Goal: Information Seeking & Learning: Learn about a topic

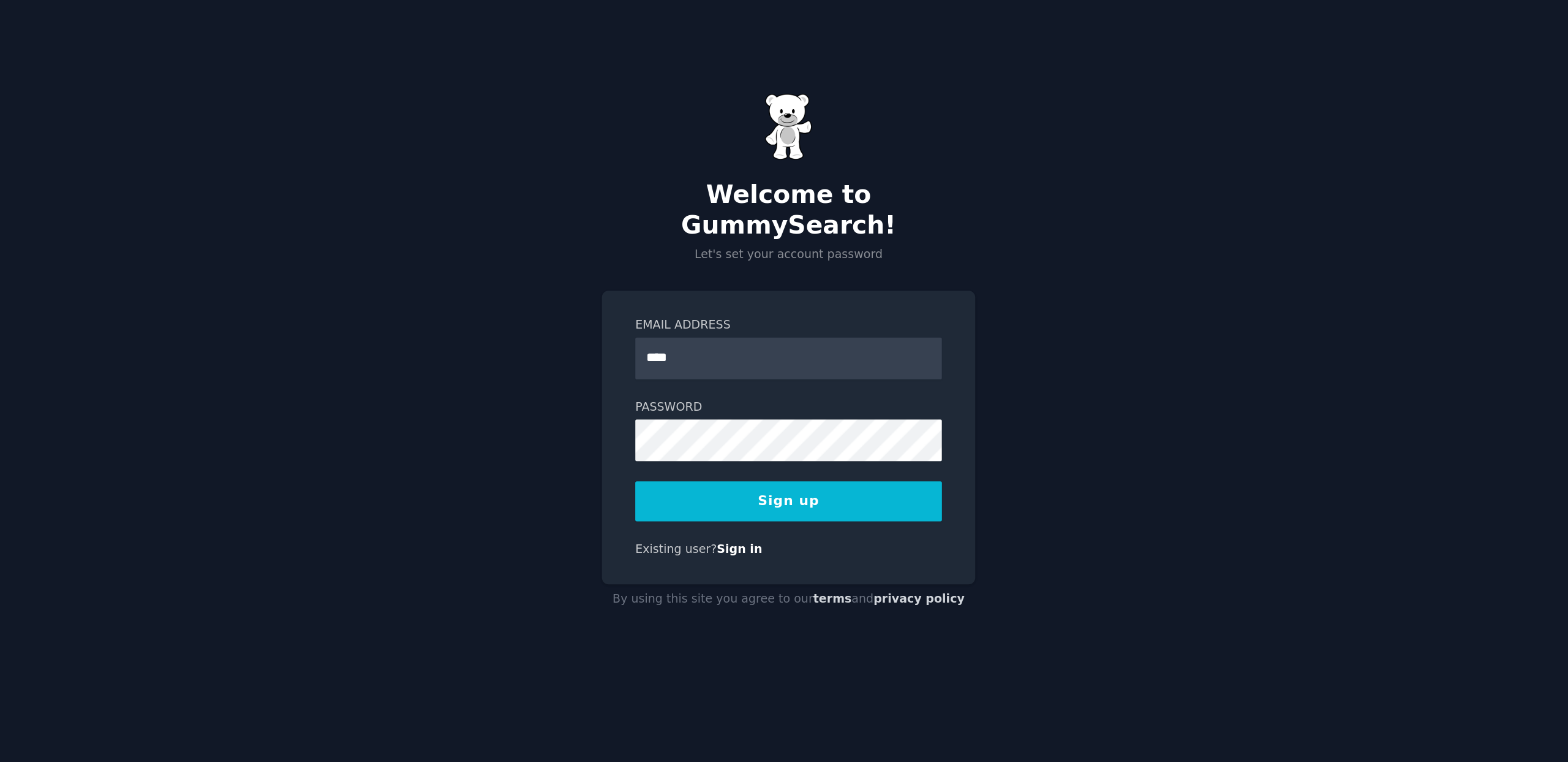
type input "**********"
click at [821, 467] on button "Sign up" at bounding box center [783, 476] width 197 height 26
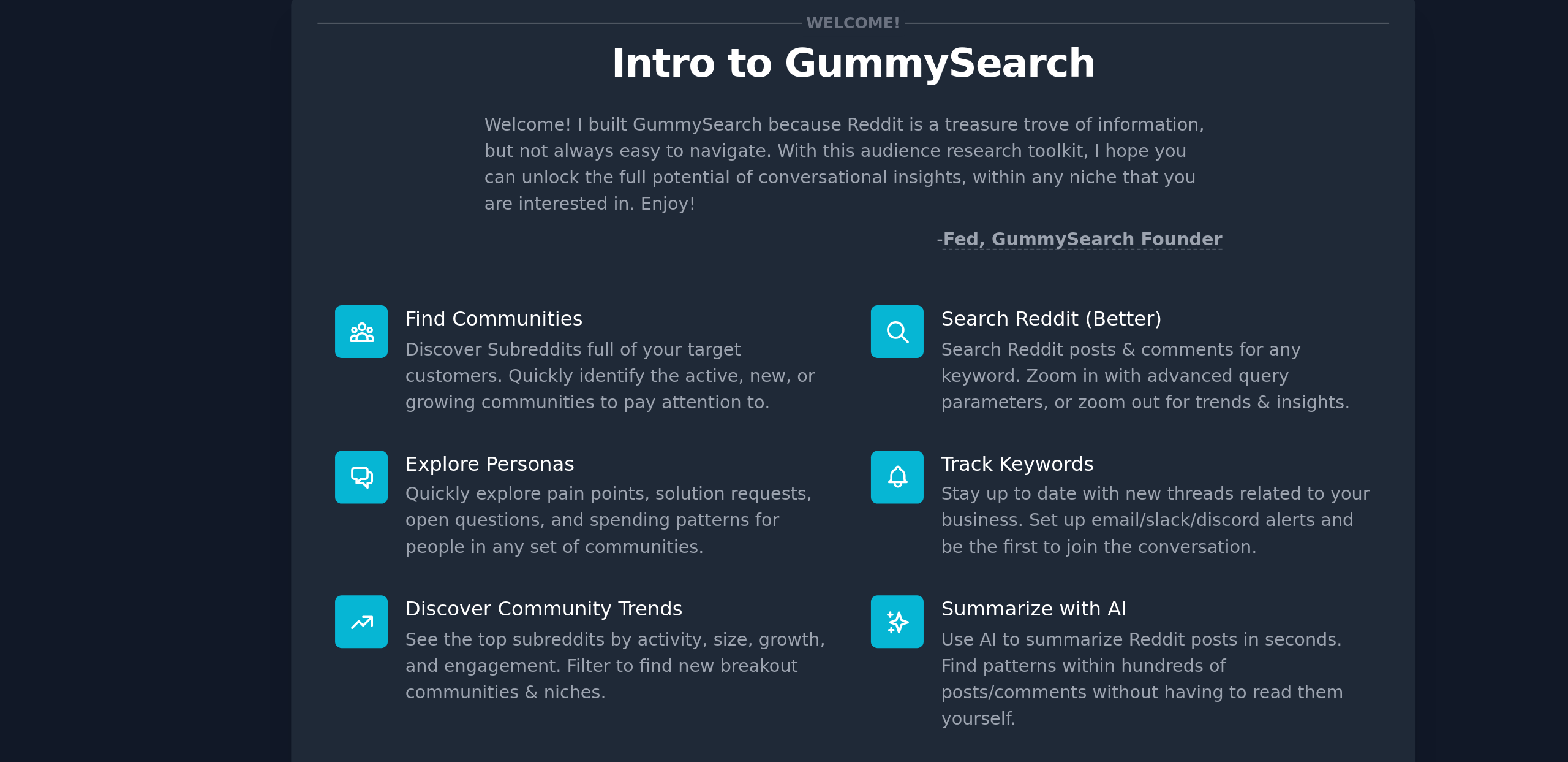
click at [881, 185] on p "Search Reddit (Better)" at bounding box center [932, 191] width 210 height 13
click at [827, 200] on dd "Search Reddit posts & comments for any keyword. Zoom in with advanced query par…" at bounding box center [932, 219] width 210 height 38
click at [825, 188] on div "Search Reddit (Better) Search Reddit posts & comments for any keyword. Zoom in …" at bounding box center [914, 212] width 262 height 71
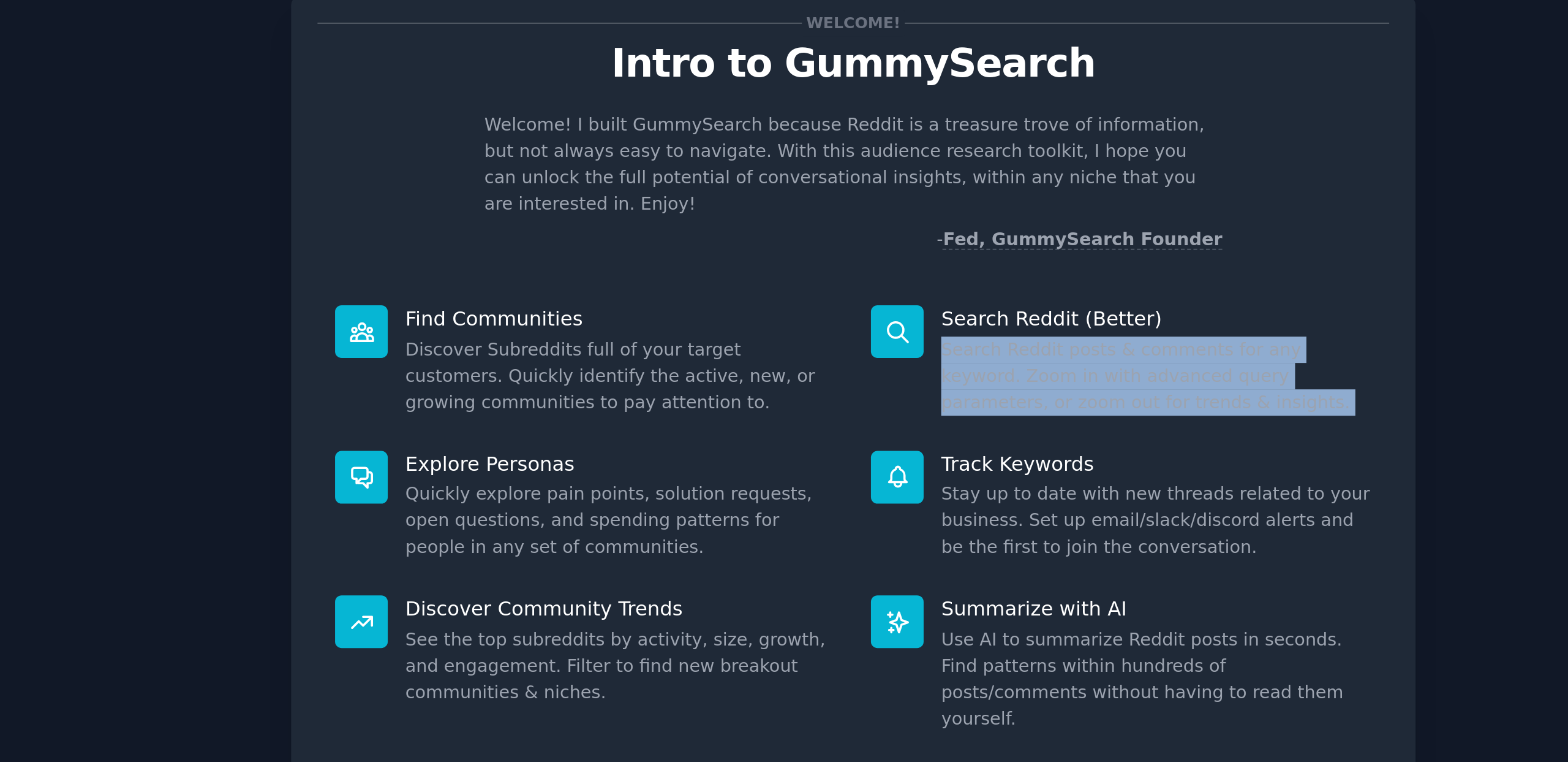
click at [825, 188] on div "Search Reddit (Better) Search Reddit posts & comments for any keyword. Zoom in …" at bounding box center [914, 212] width 262 height 71
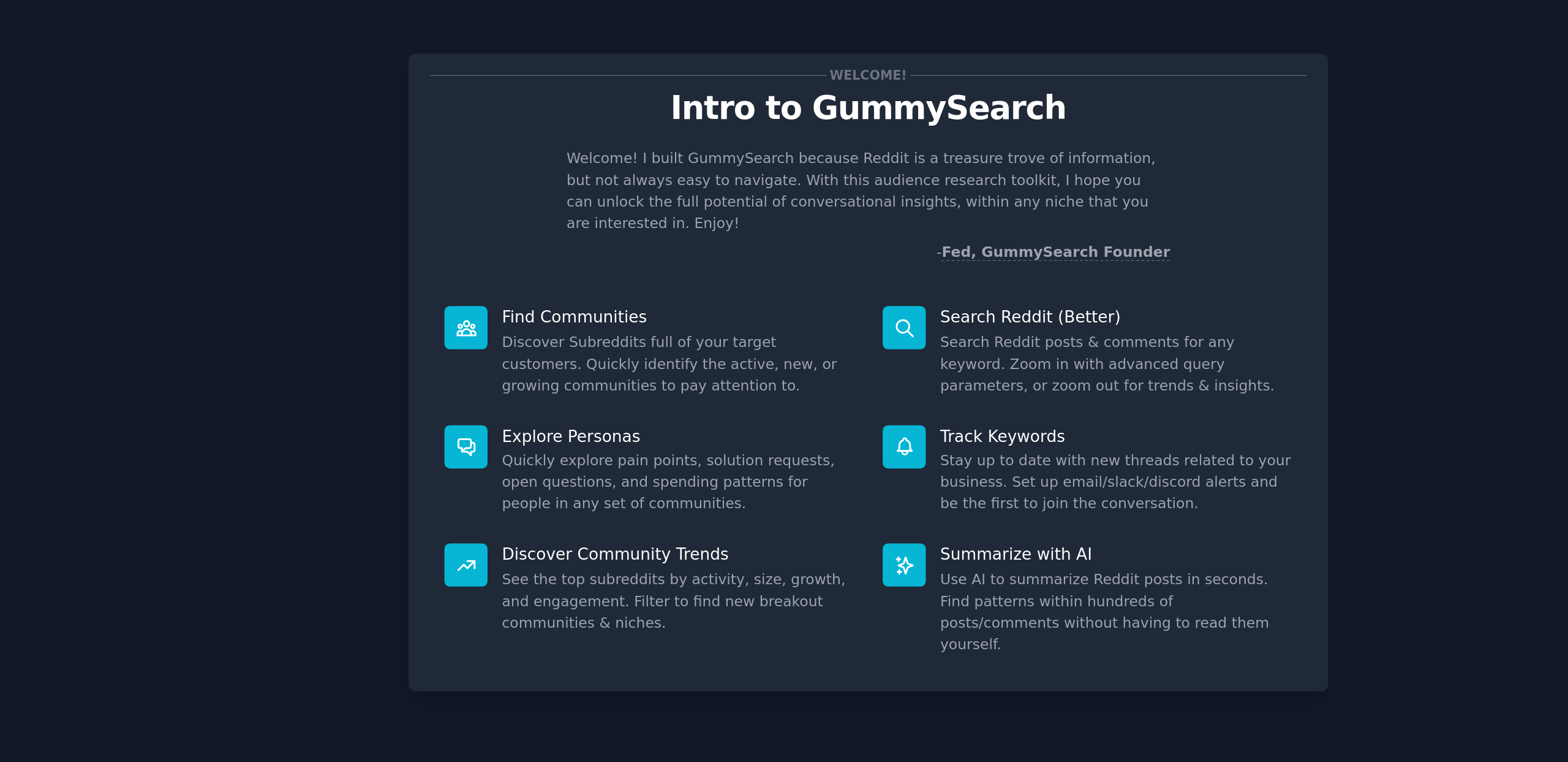
click at [962, 99] on p "Welcome! I built GummySearch because Reddit is a treasure trove of information,…" at bounding box center [784, 116] width 360 height 52
click at [324, 203] on div "Welcome! Intro to GummySearch Welcome! I built GummySearch because Reddit is a …" at bounding box center [784, 381] width 1534 height 728
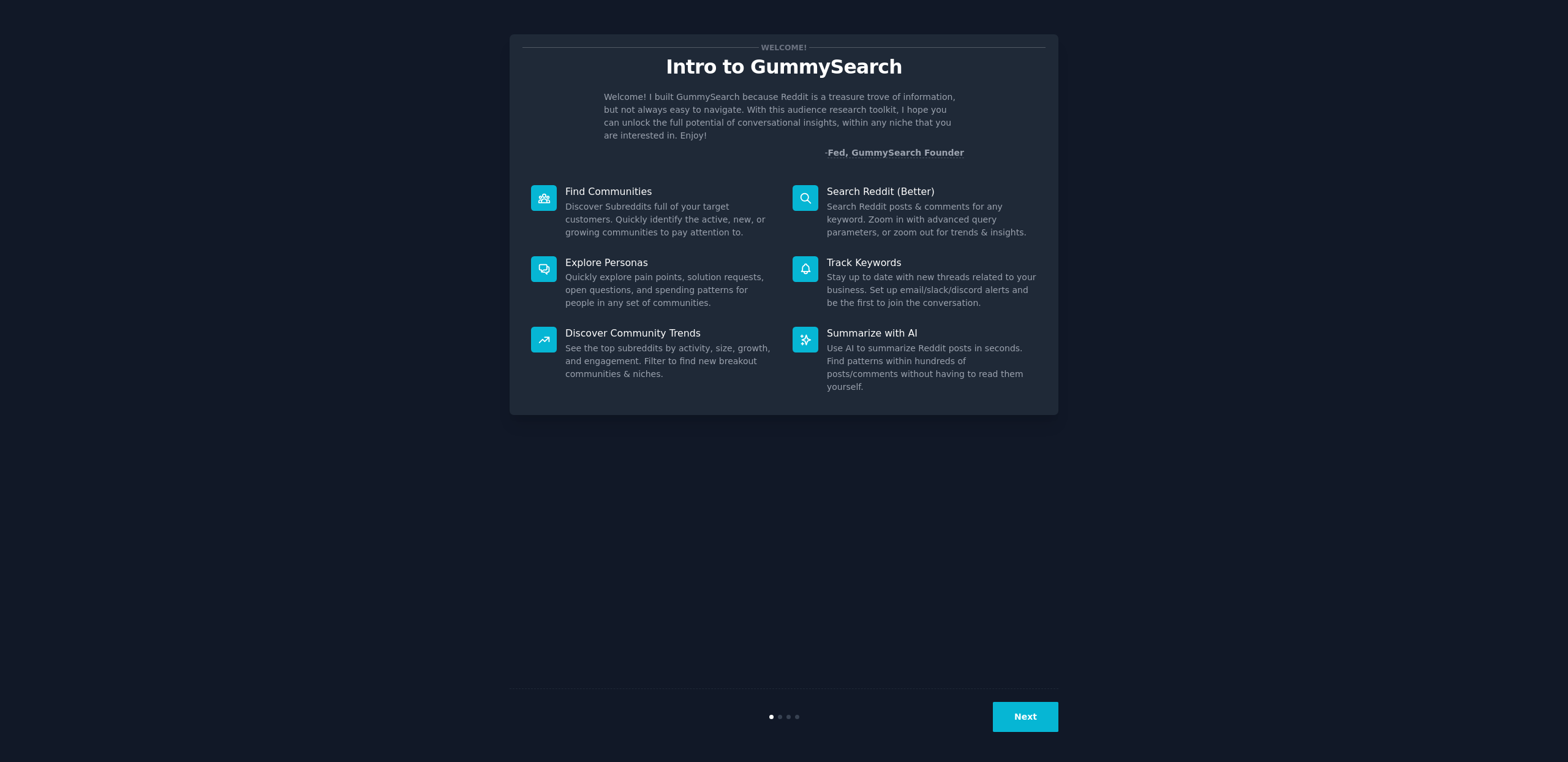
click at [1045, 718] on button "Next" at bounding box center [1025, 717] width 65 height 30
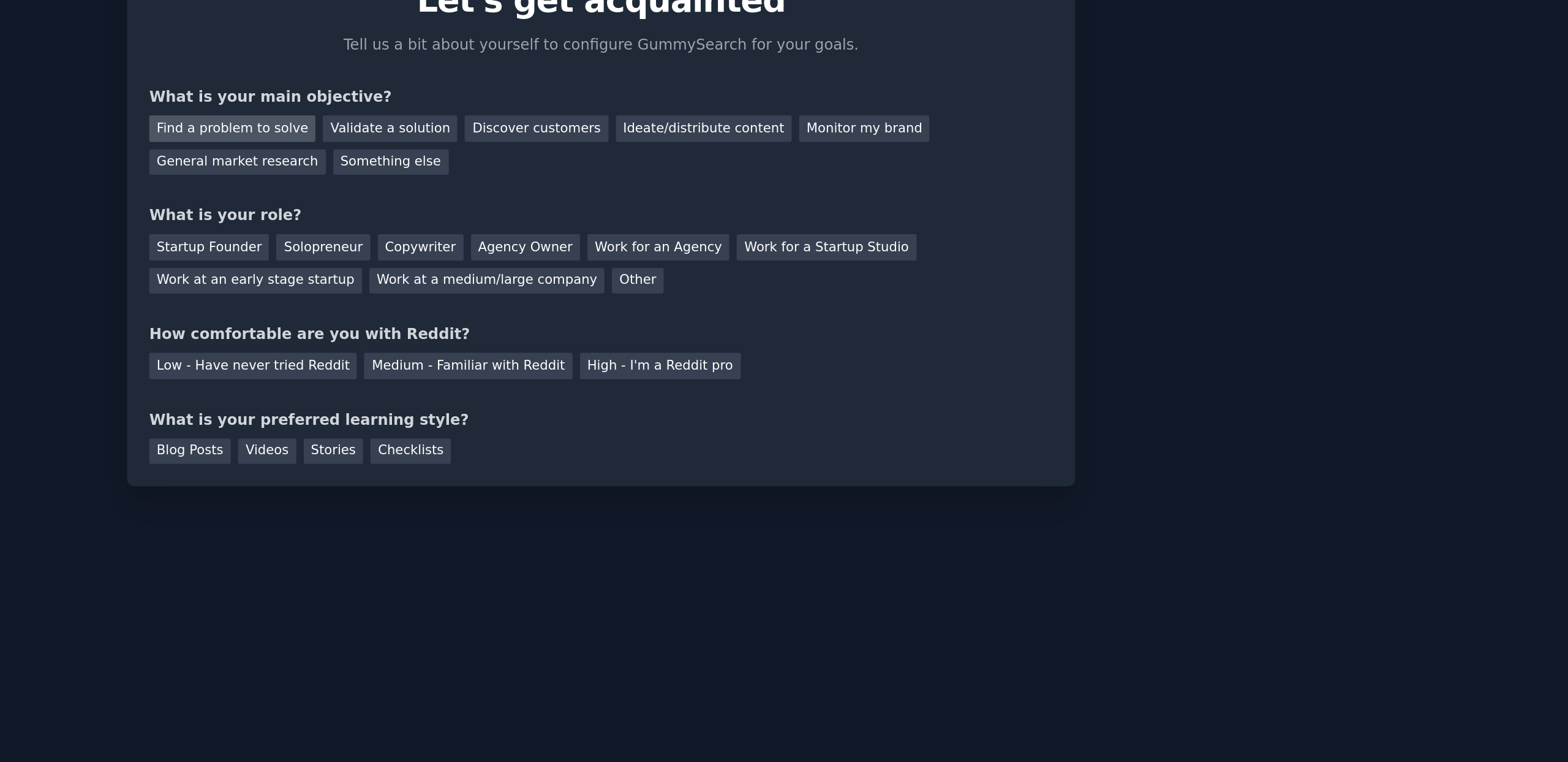
click at [578, 142] on div "Find a problem to solve" at bounding box center [570, 141] width 96 height 15
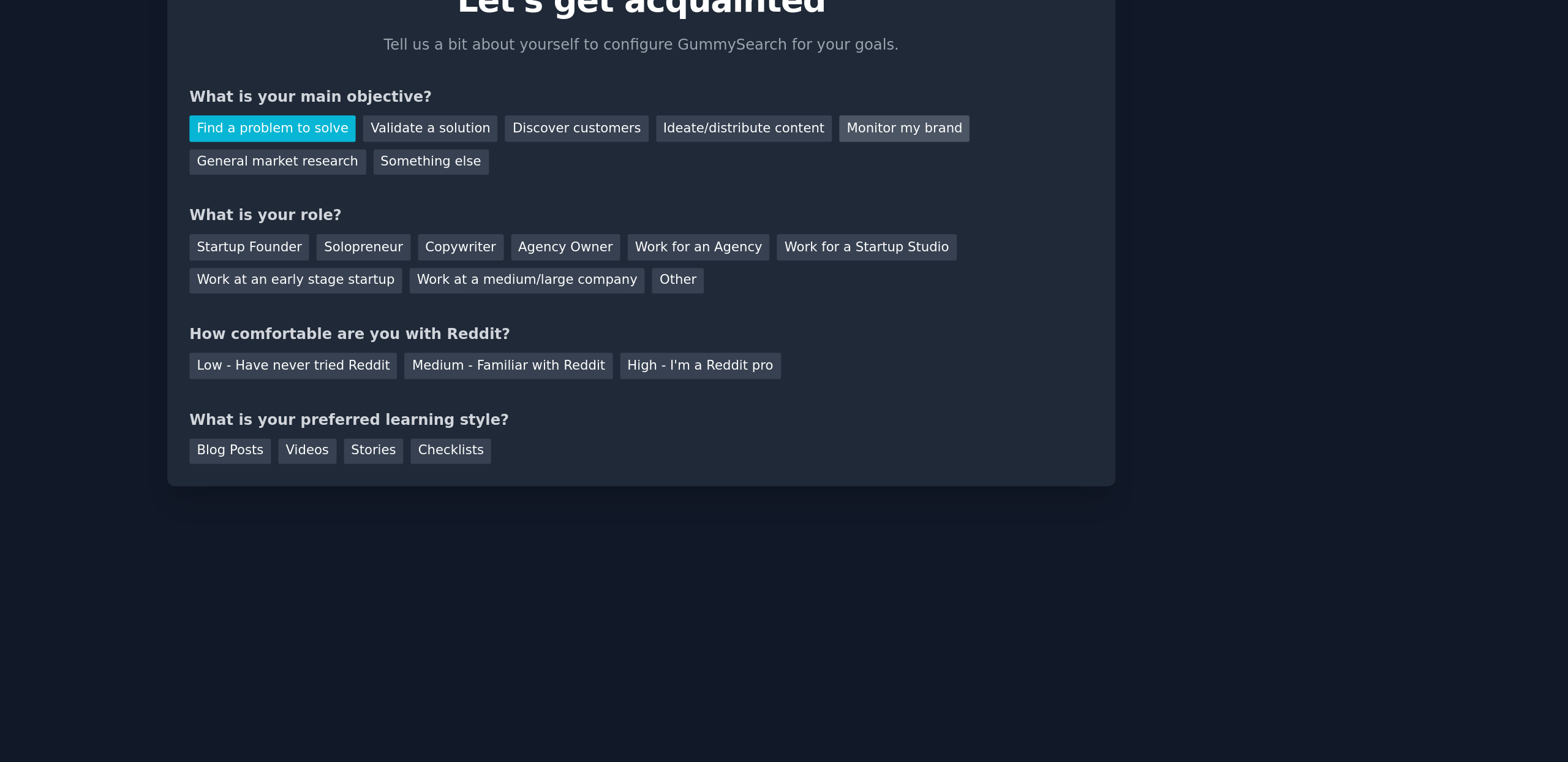
click at [921, 147] on div "Monitor my brand" at bounding box center [936, 141] width 76 height 15
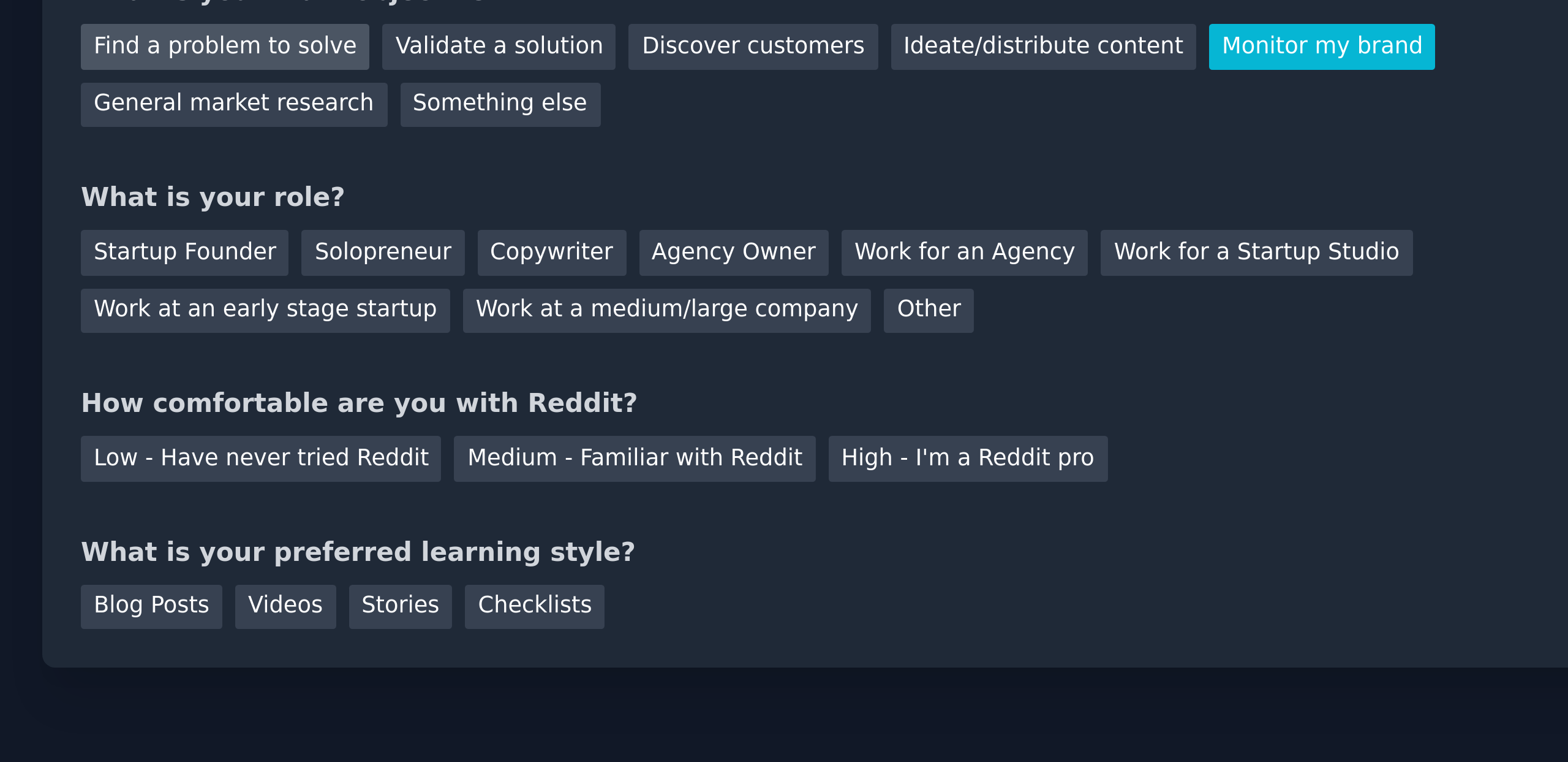
click at [572, 134] on div "Find a problem to solve" at bounding box center [570, 141] width 96 height 15
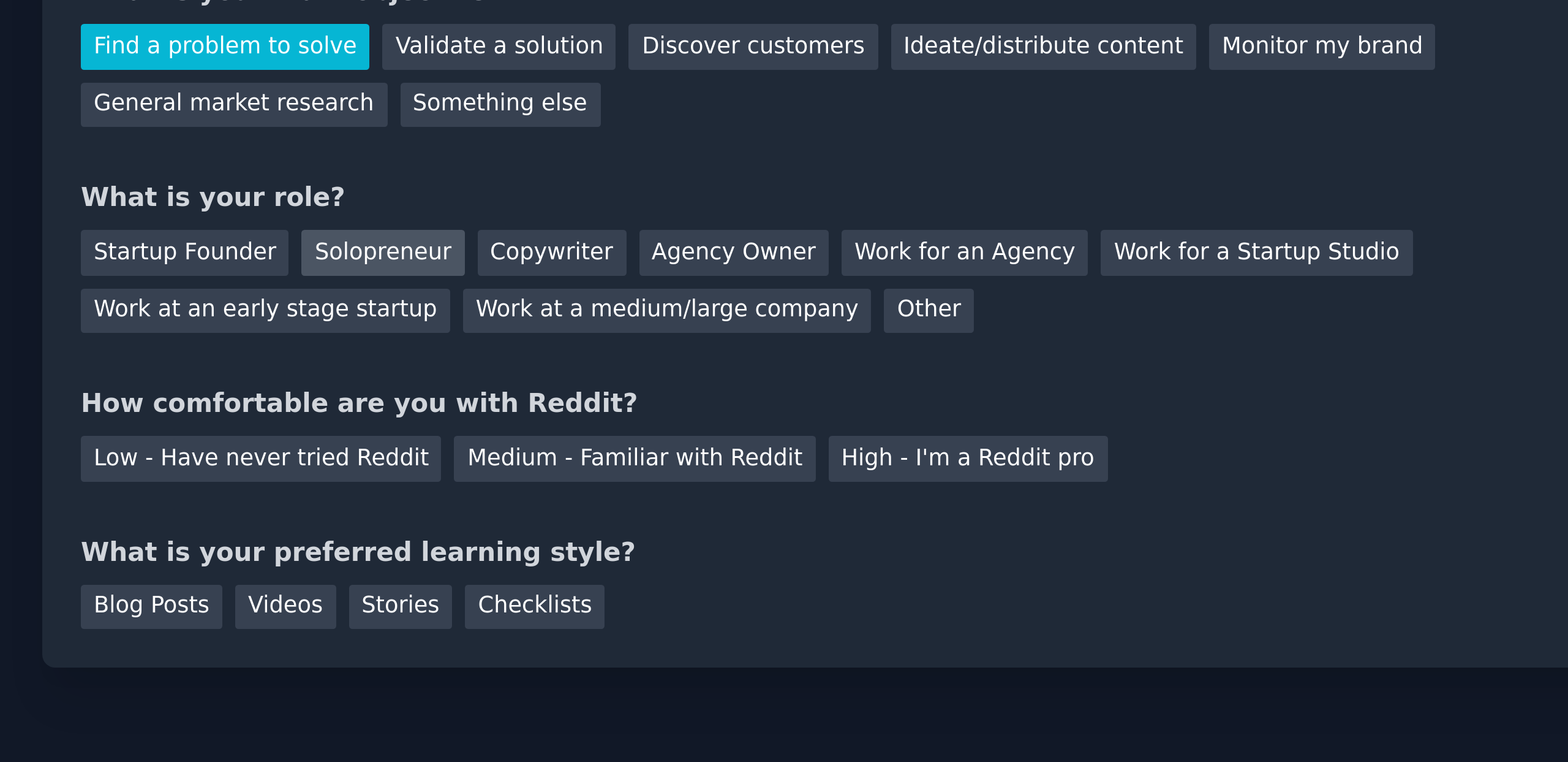
click at [607, 210] on div "Solopreneur" at bounding box center [623, 210] width 54 height 15
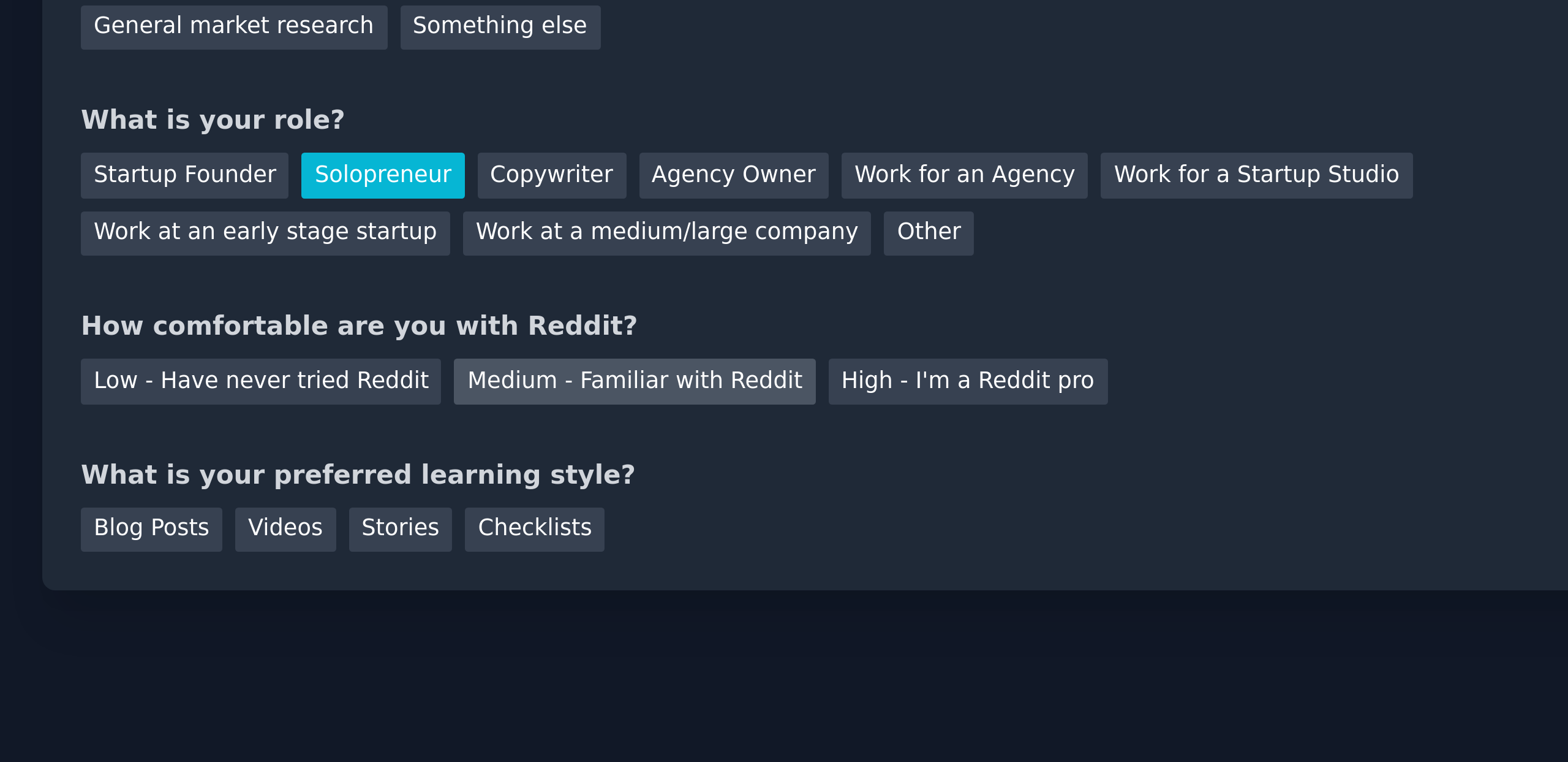
click at [672, 279] on div "Medium - Familiar with Reddit" at bounding box center [707, 278] width 120 height 15
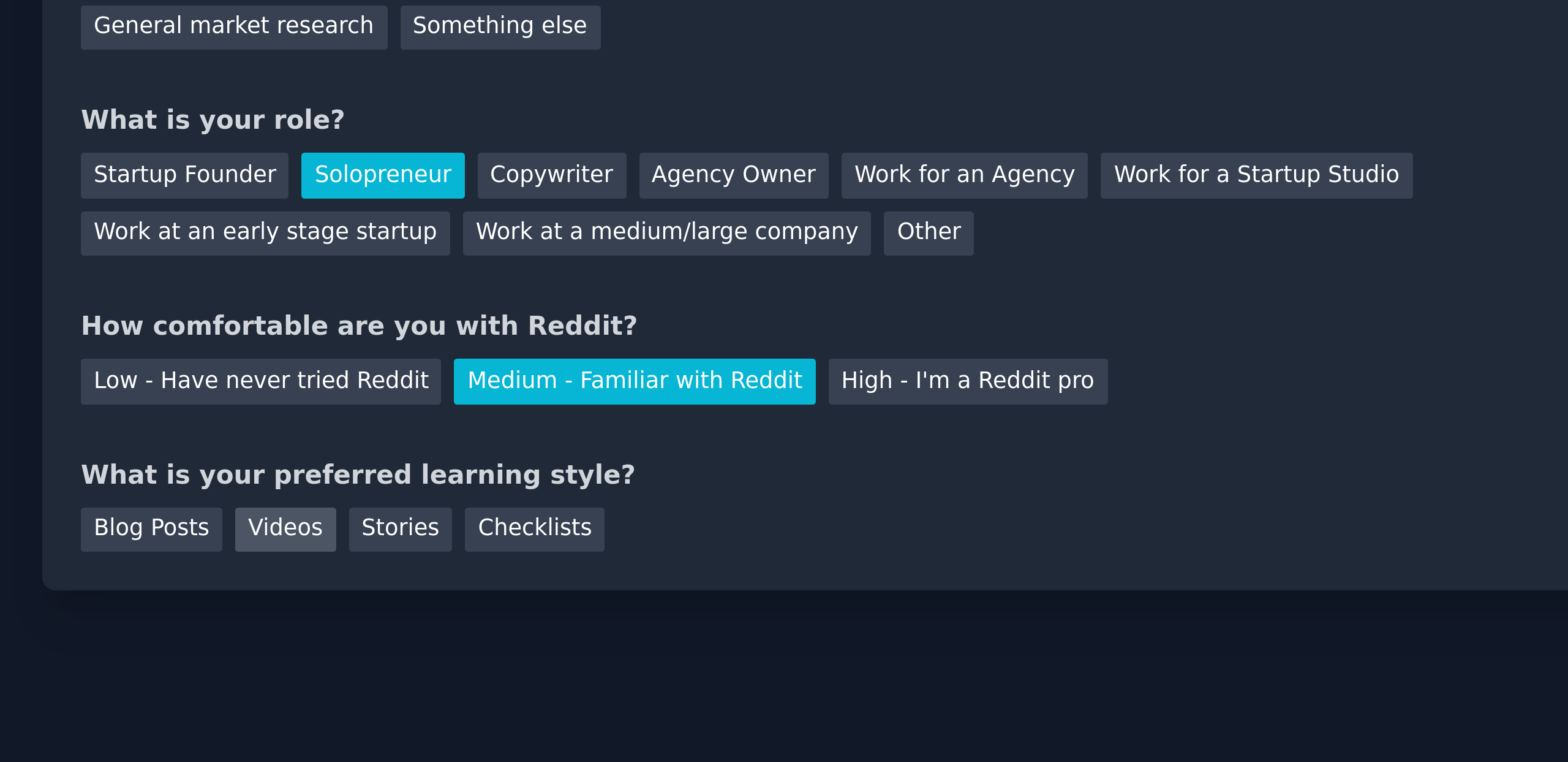
click at [600, 330] on div "Videos" at bounding box center [591, 328] width 34 height 15
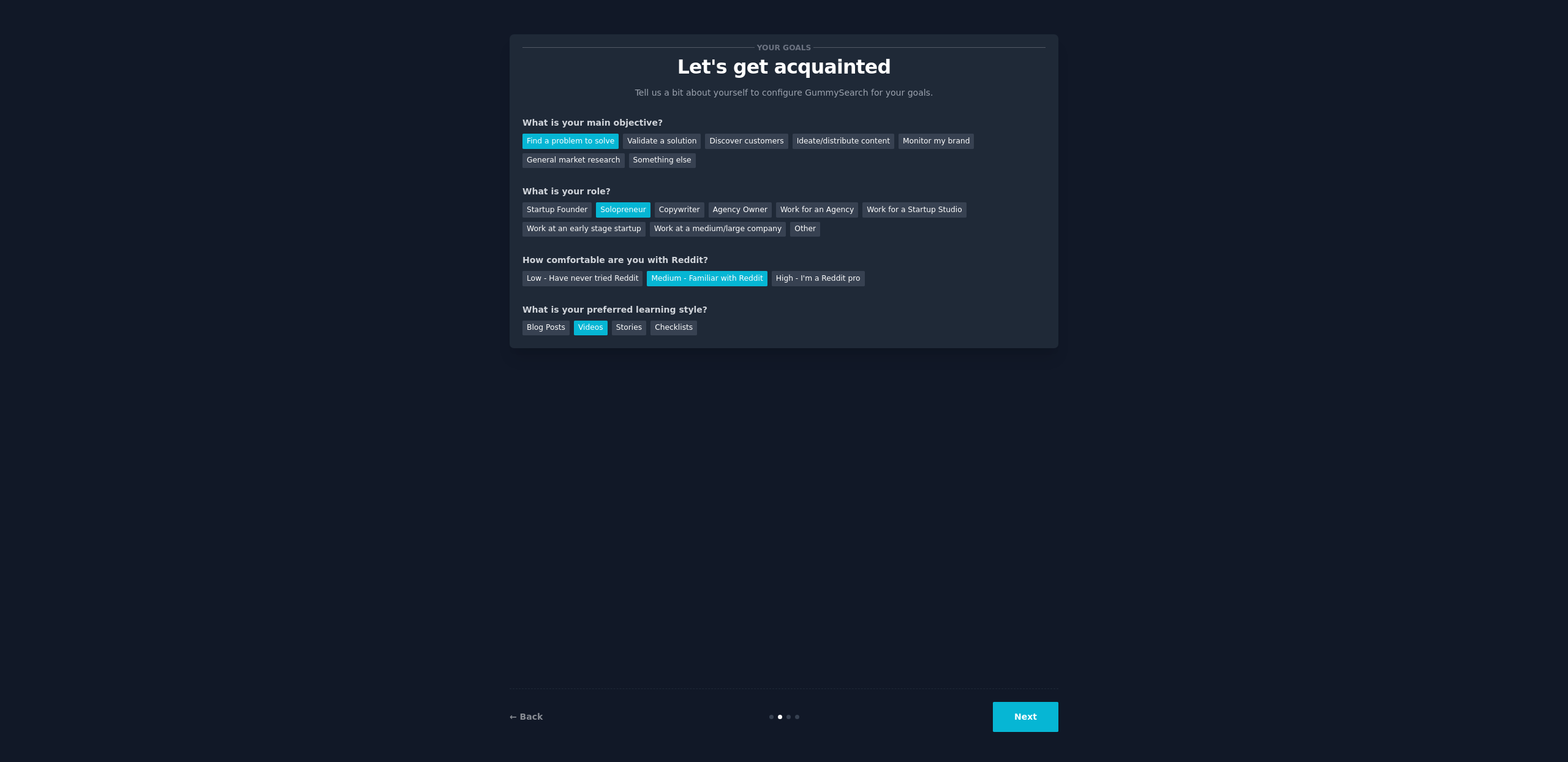
click at [1020, 724] on button "Next" at bounding box center [1025, 717] width 65 height 30
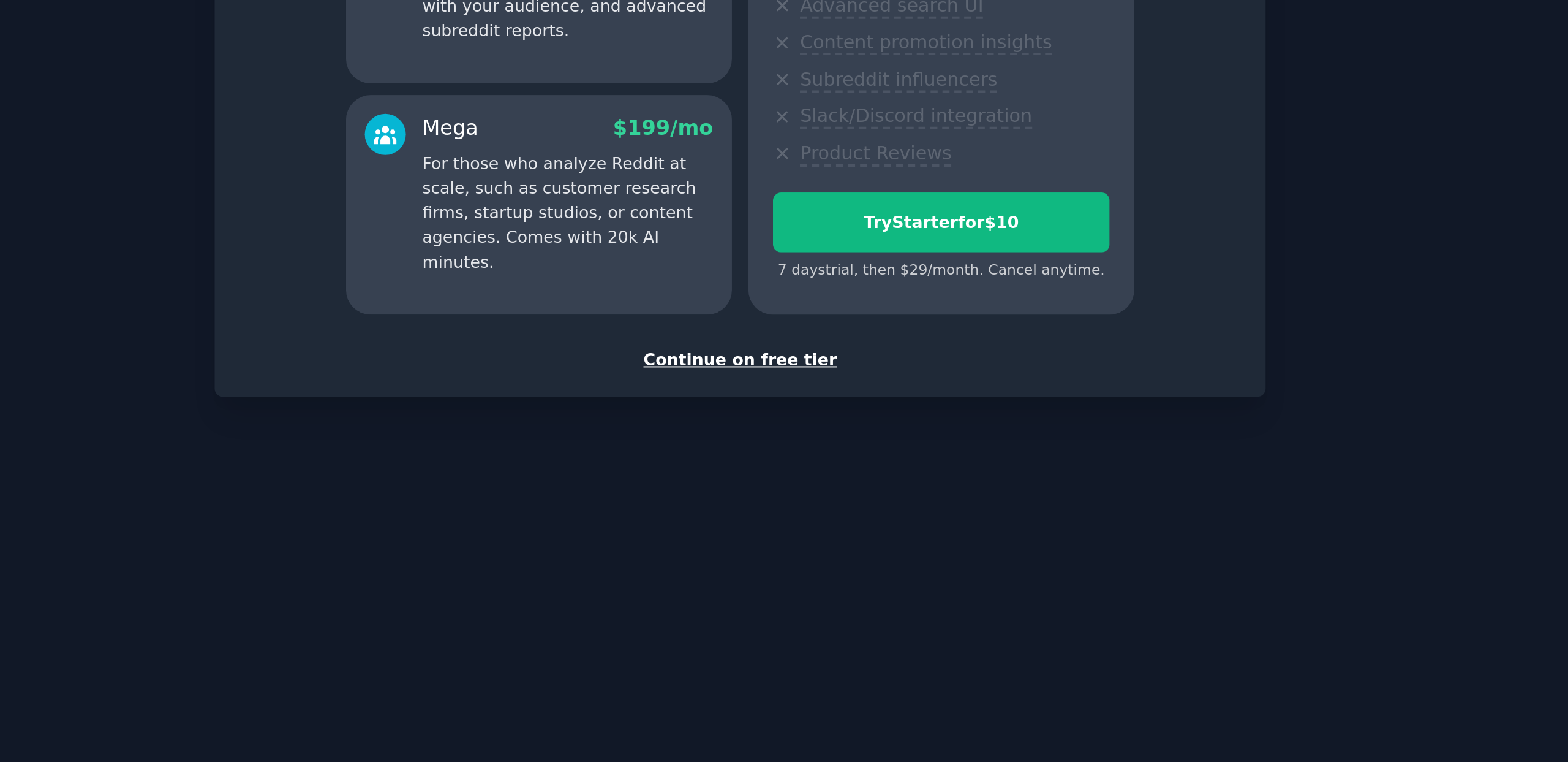
click at [801, 489] on div "Continue on free tier" at bounding box center [784, 488] width 523 height 13
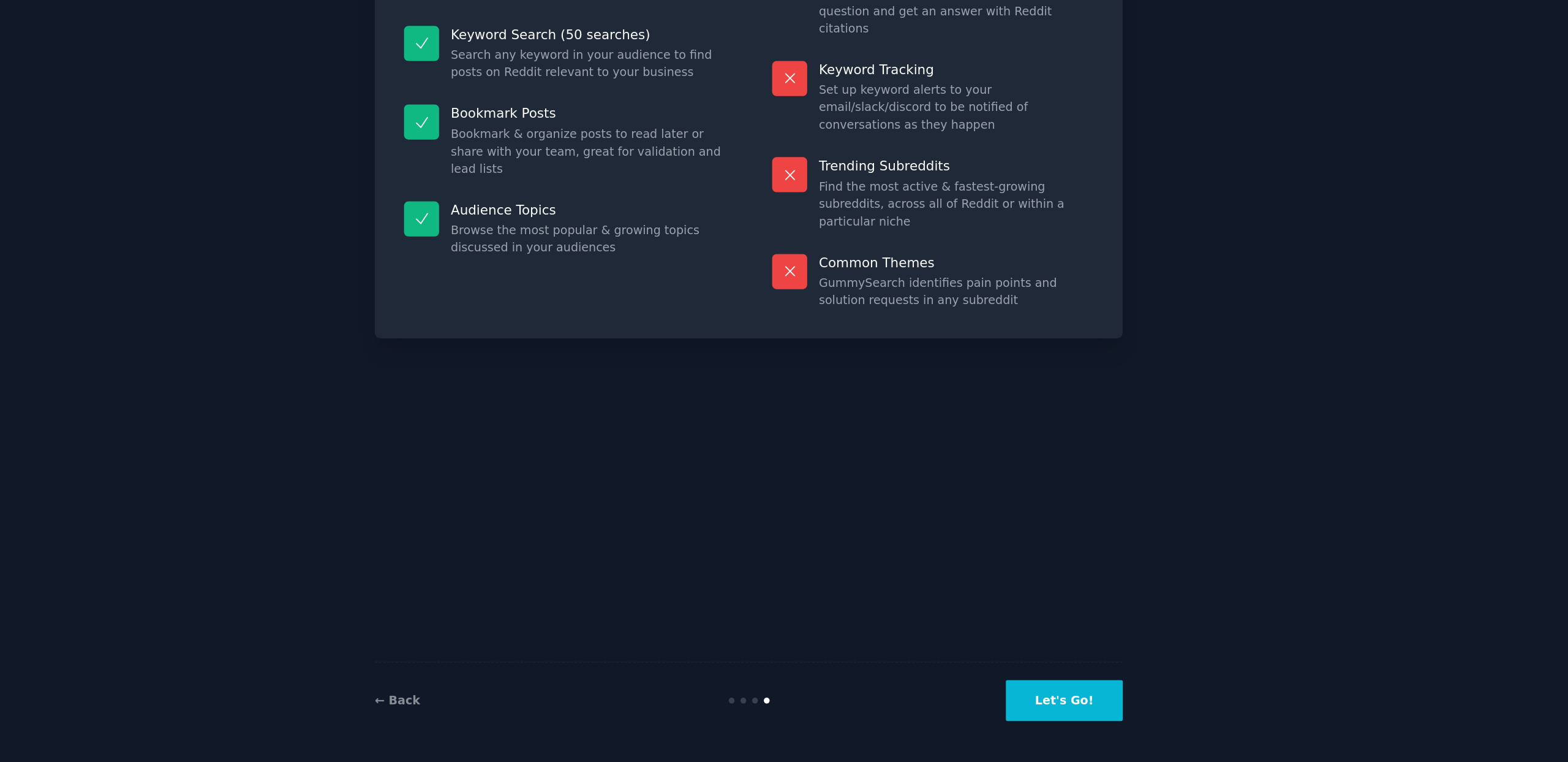
click at [998, 712] on button "Let's Go!" at bounding box center [1016, 717] width 85 height 30
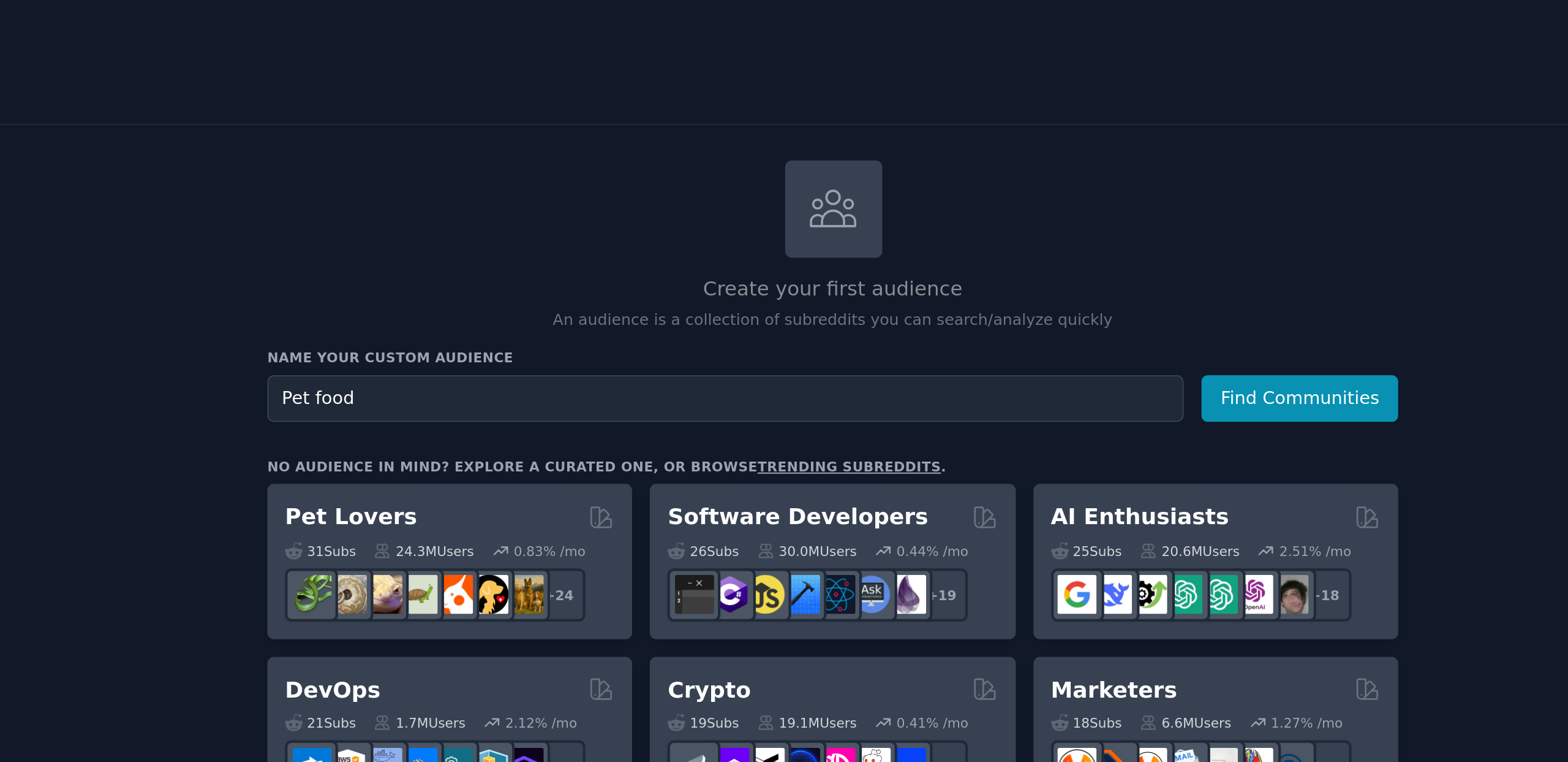
type input "Pet food"
click at [984, 182] on button "Find Communities" at bounding box center [1031, 194] width 95 height 22
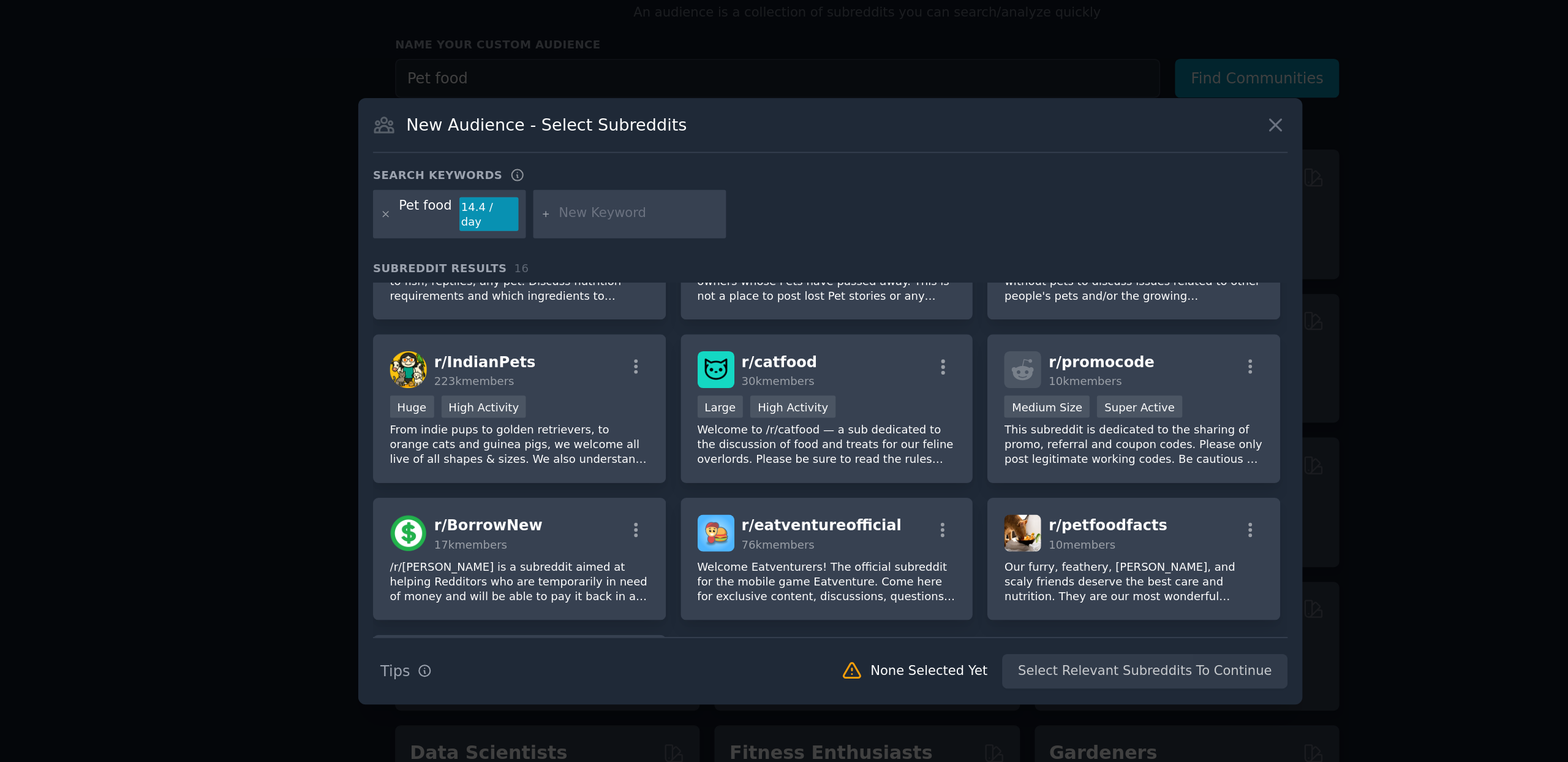
scroll to position [257, 0]
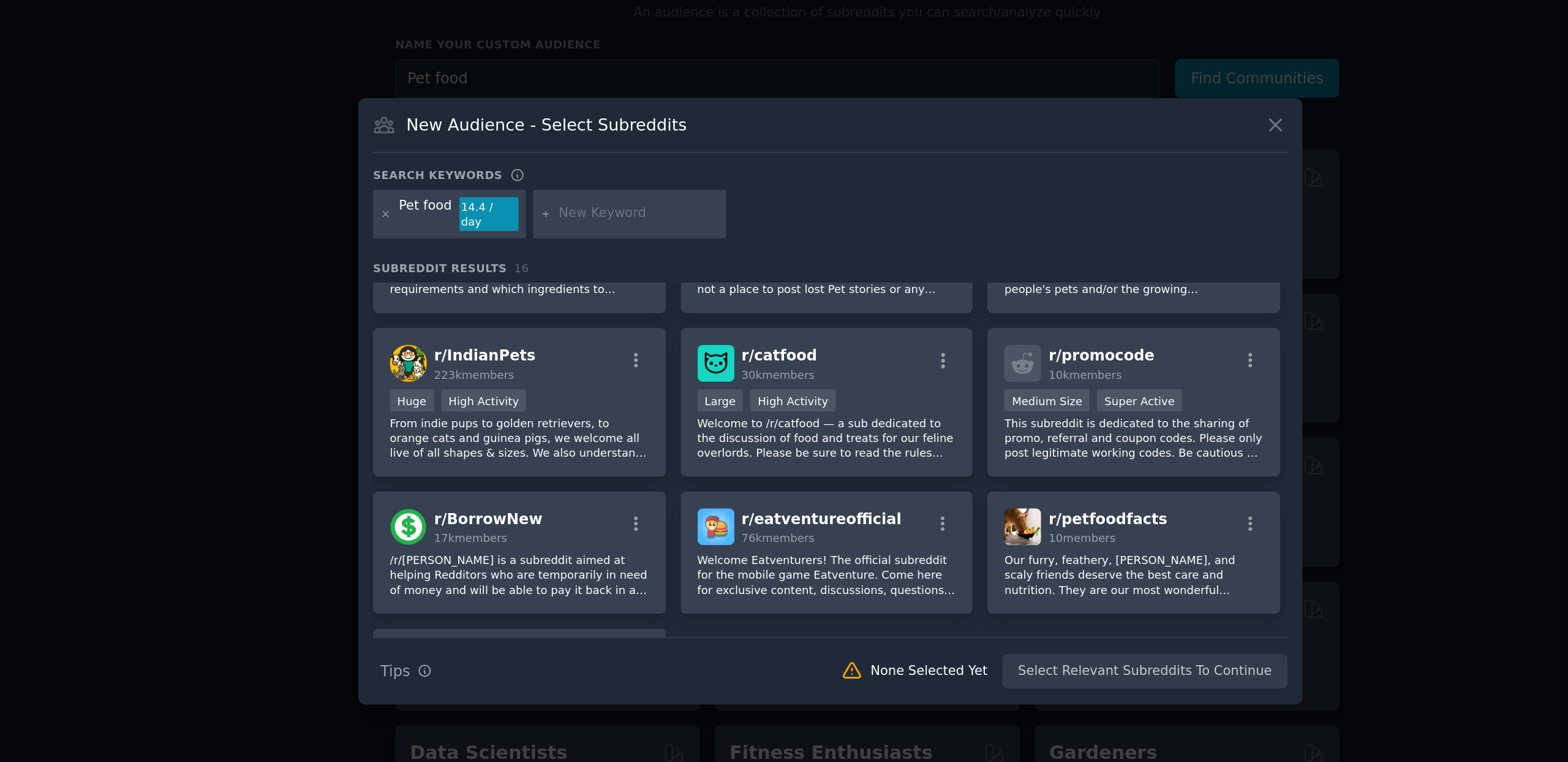
drag, startPoint x: 1050, startPoint y: 424, endPoint x: 1050, endPoint y: 480, distance: 56.0
click at [1050, 480] on div "New Audience - Select Subreddits Search keywords Pet food 14.4 / day Subreddit …" at bounding box center [784, 381] width 549 height 352
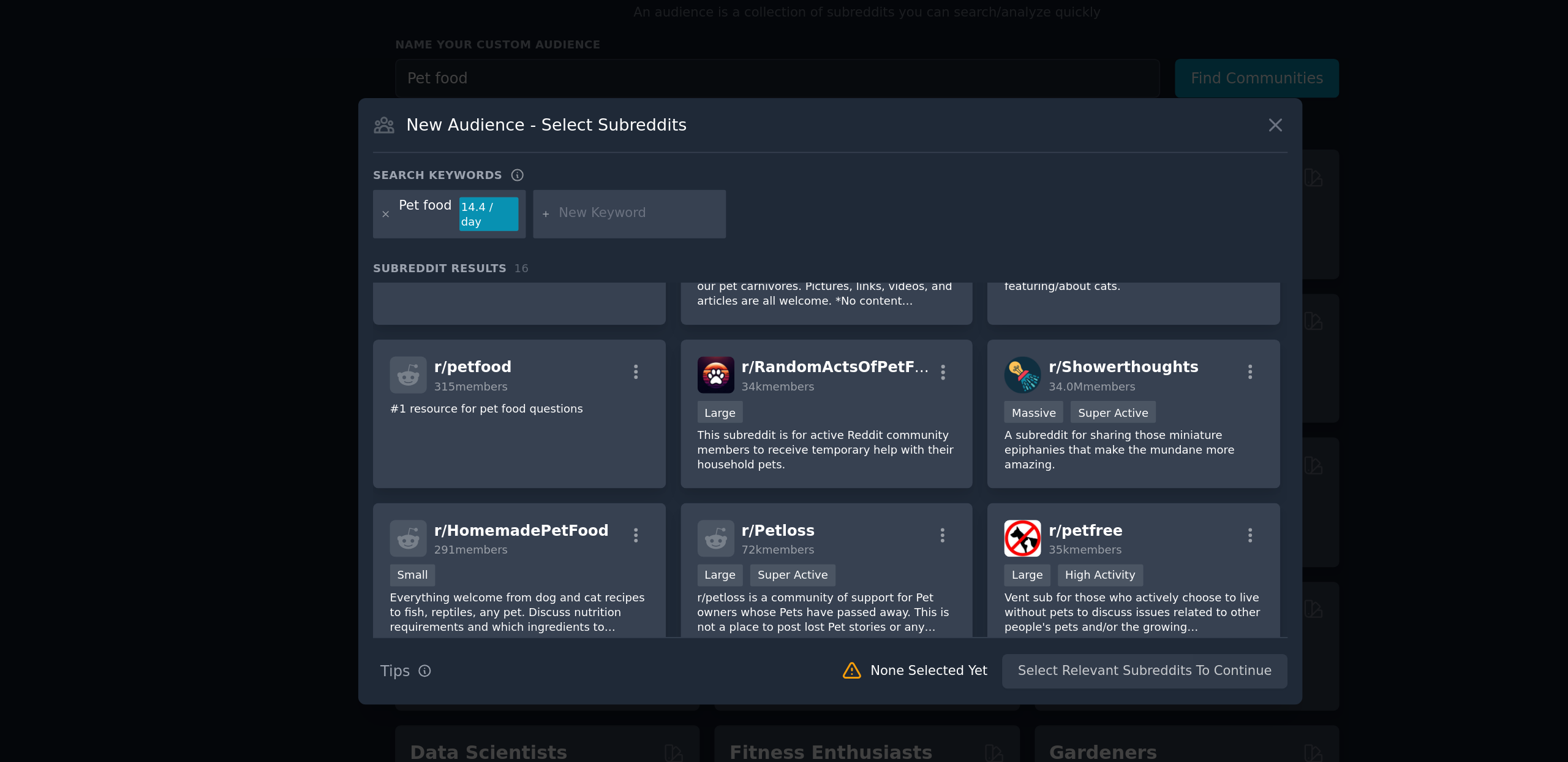
scroll to position [39, 0]
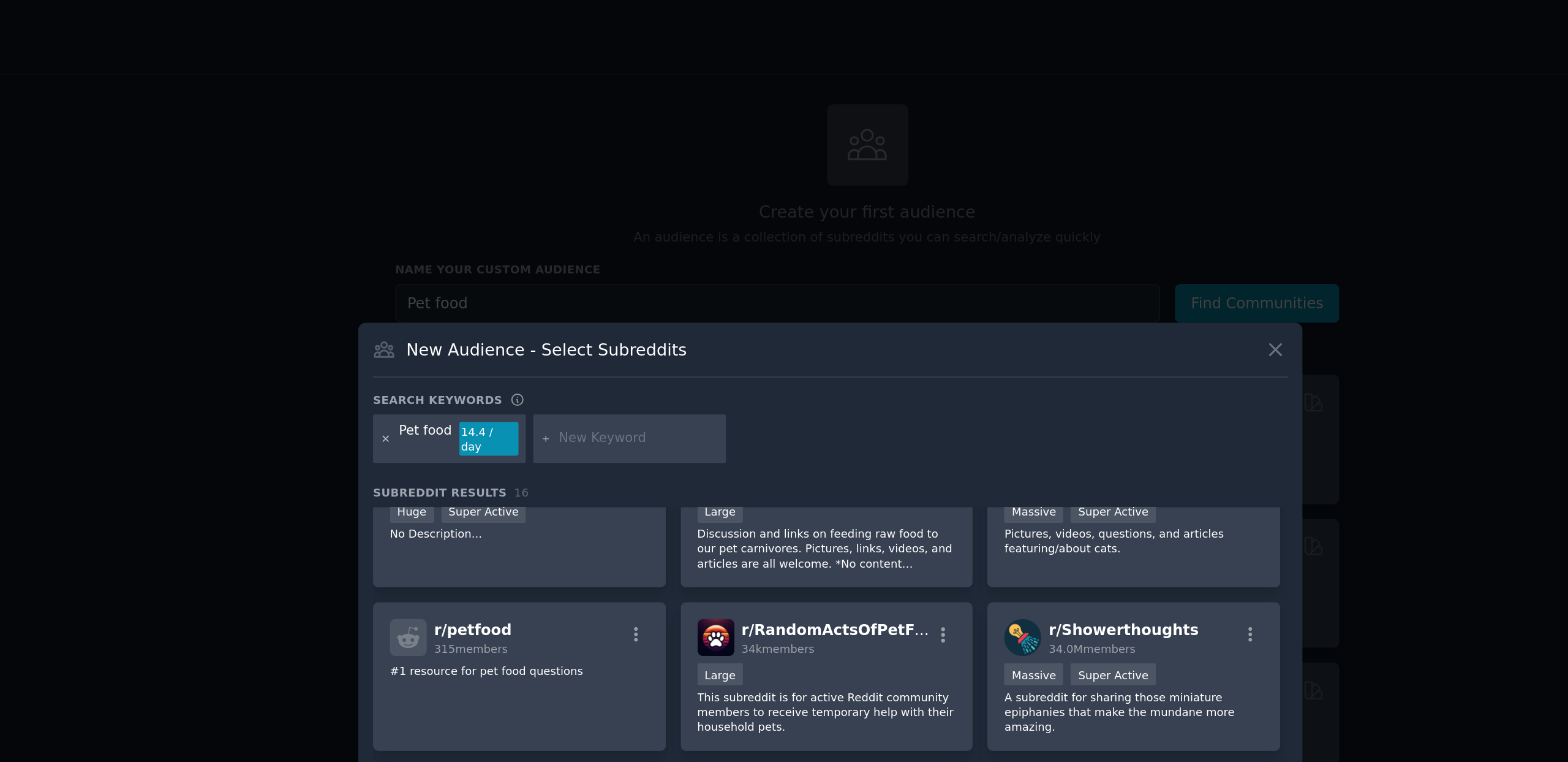
click at [525, 272] on icon at bounding box center [525, 272] width 7 height 7
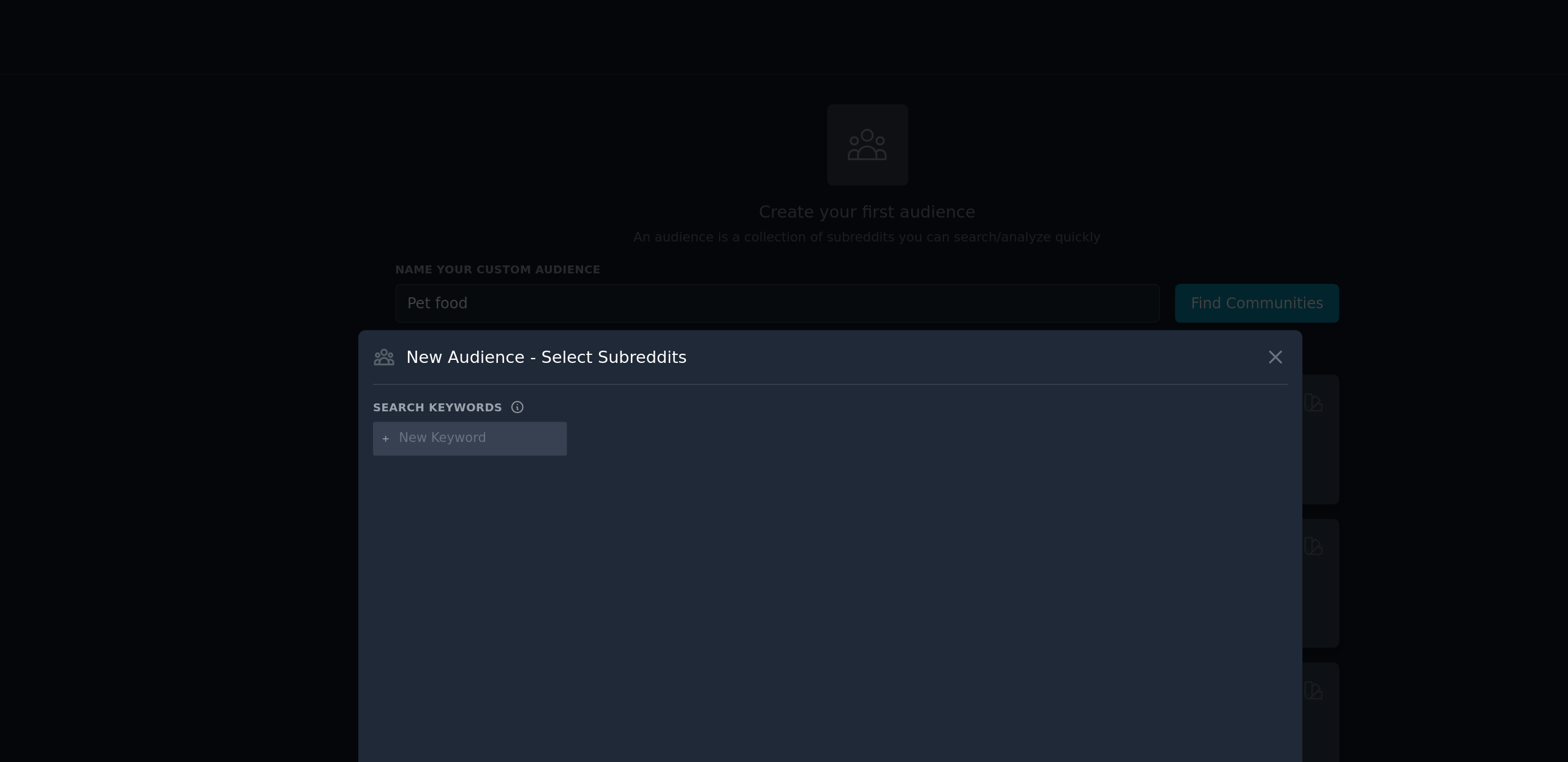
click at [555, 272] on input "text" at bounding box center [580, 272] width 93 height 11
type input "shopify app"
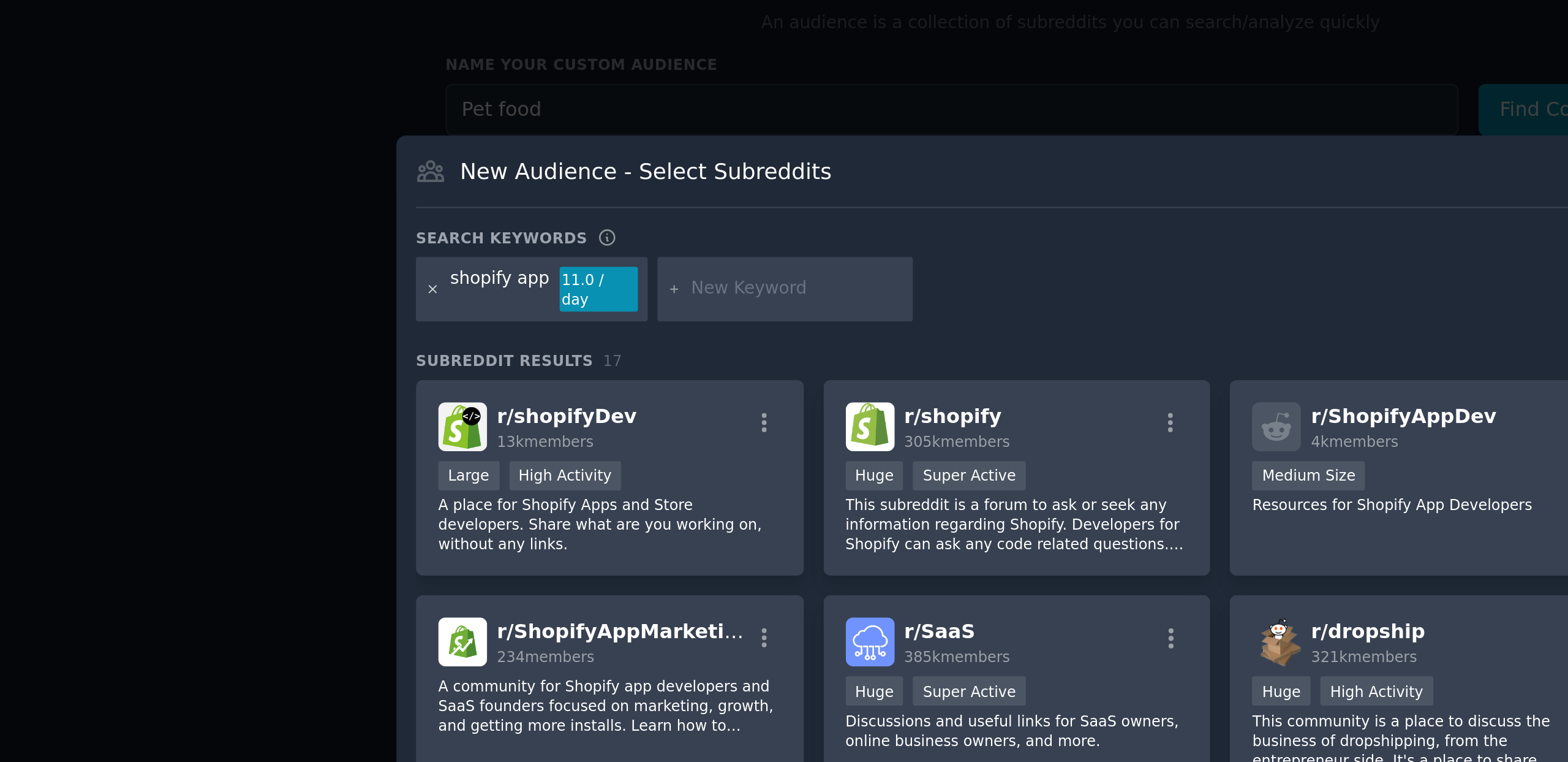
click at [526, 272] on icon at bounding box center [525, 272] width 7 height 7
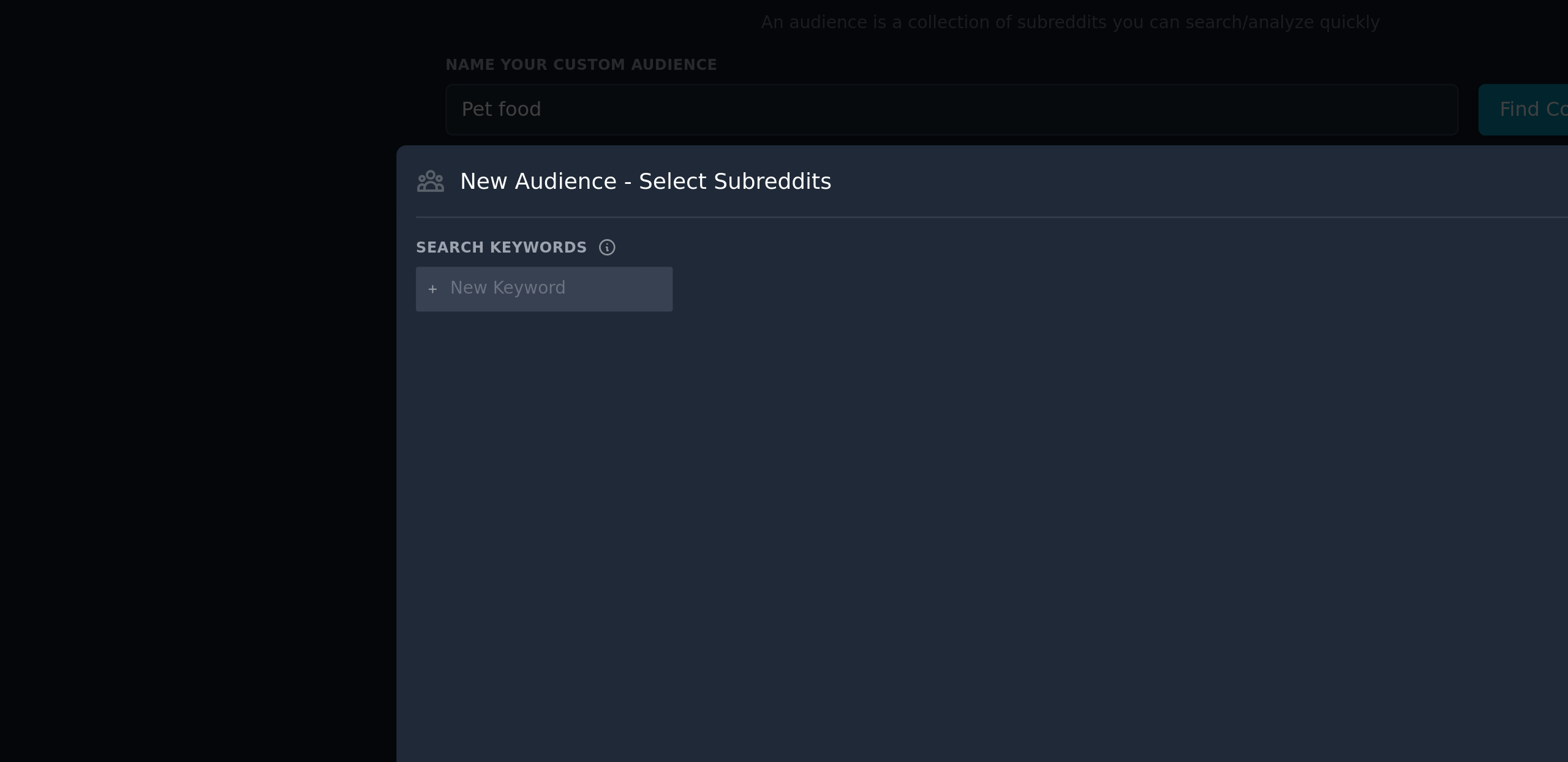
click at [552, 275] on input "text" at bounding box center [580, 272] width 93 height 11
type input "A"
type input "V"
type input "n8n"
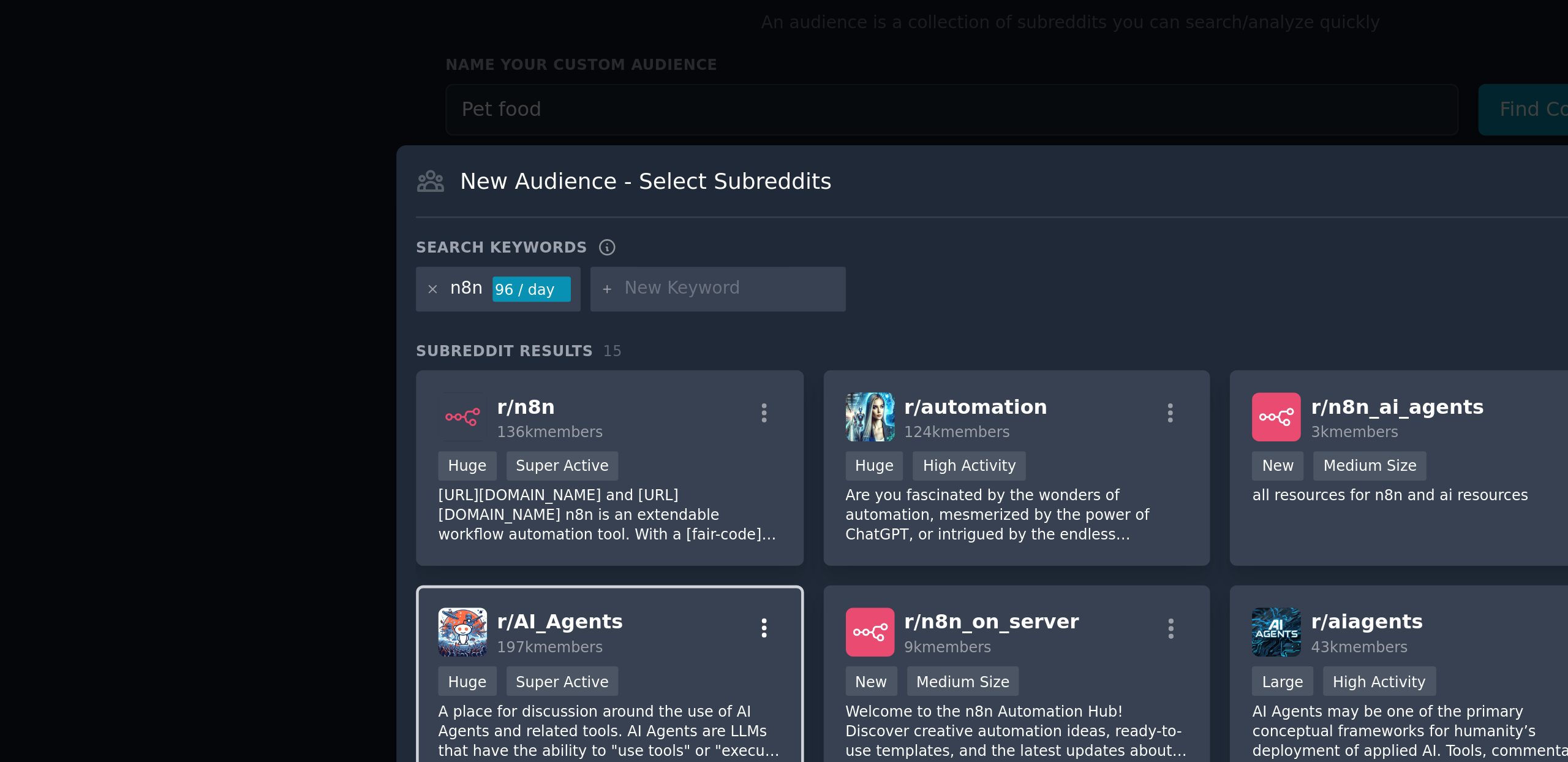
click at [668, 418] on icon "button" at bounding box center [671, 421] width 11 height 11
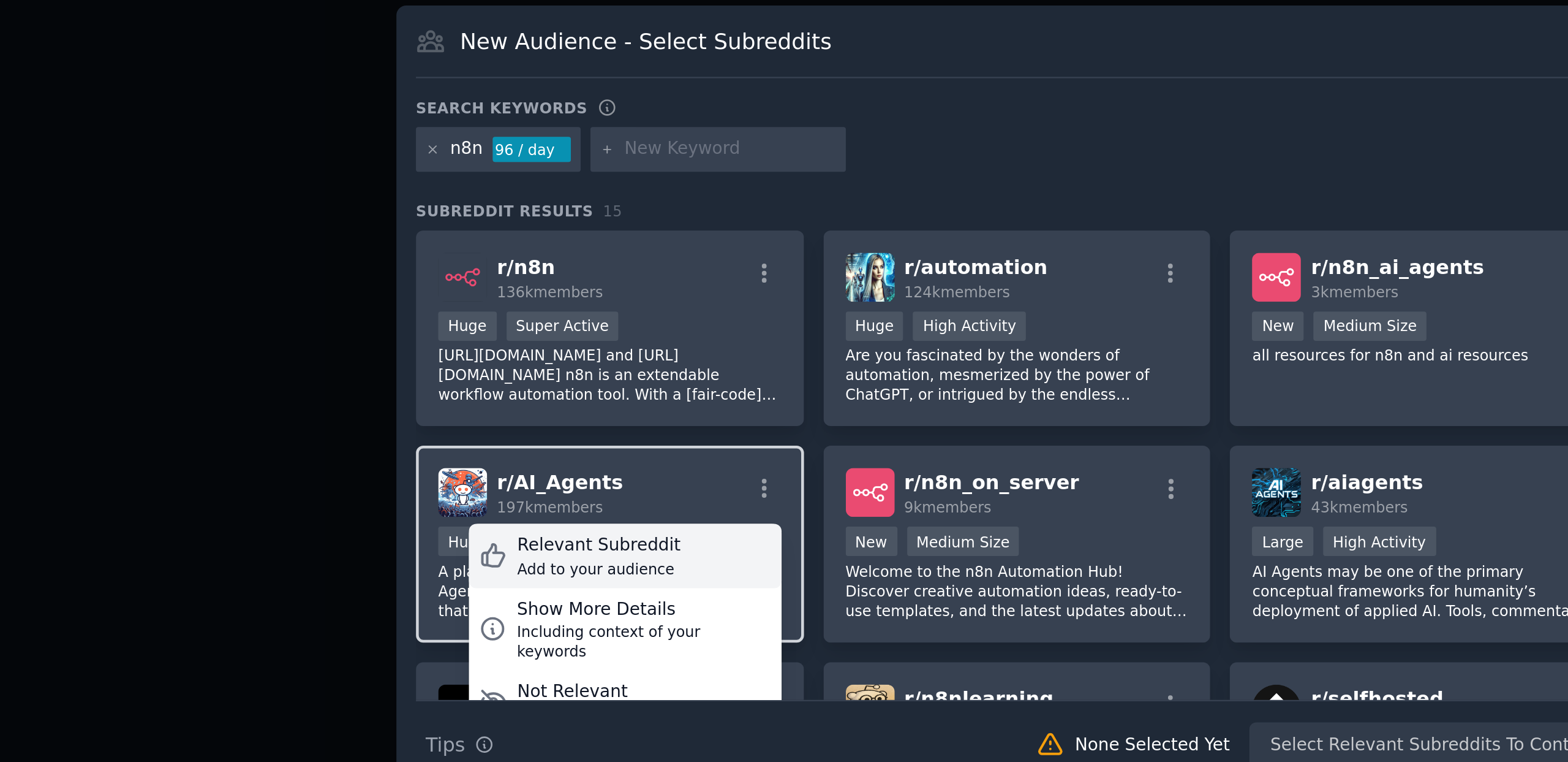
click at [645, 448] on div "Relevant Subreddit Add to your audience" at bounding box center [609, 451] width 137 height 28
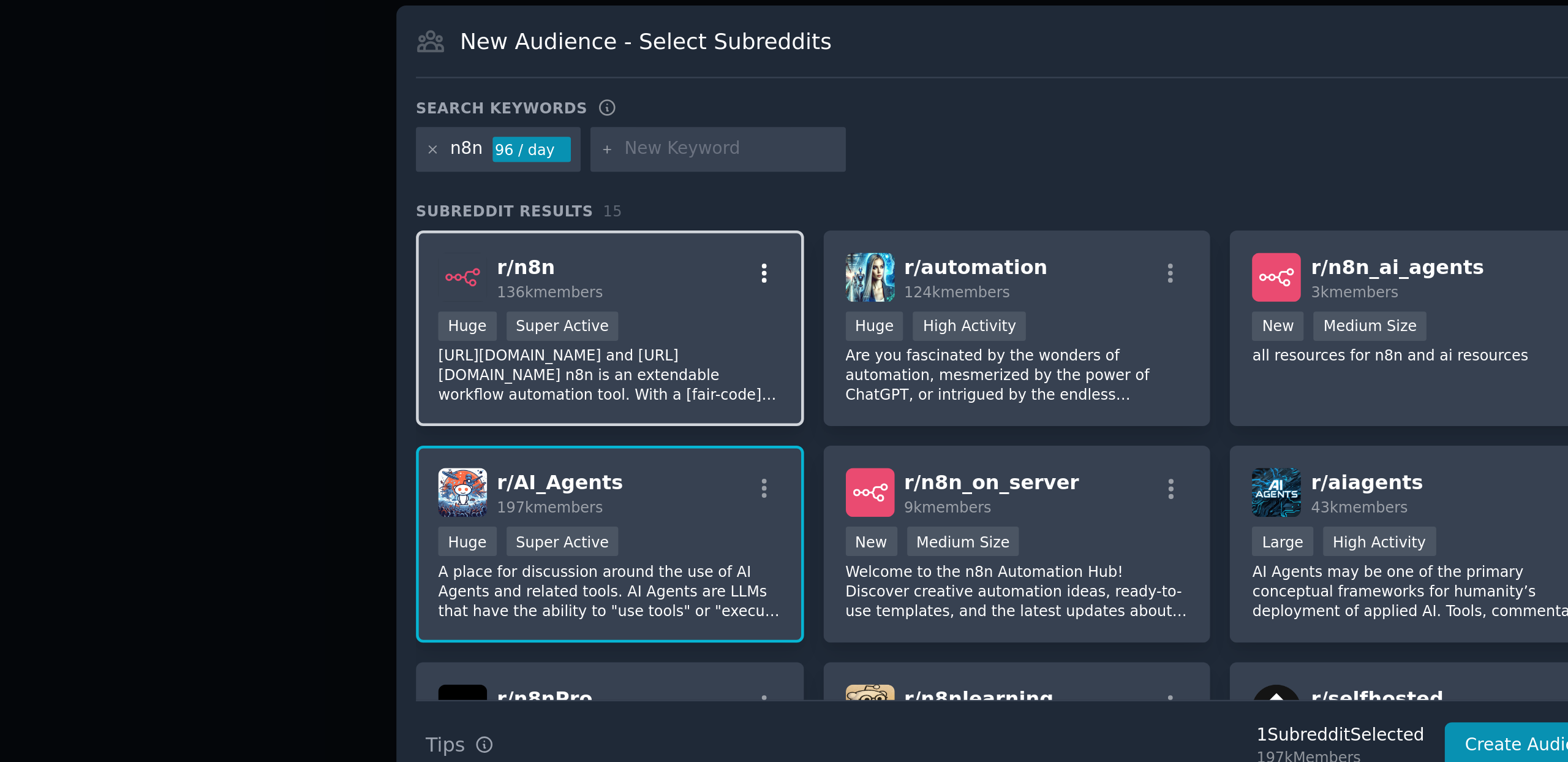
click at [670, 323] on icon "button" at bounding box center [671, 326] width 2 height 8
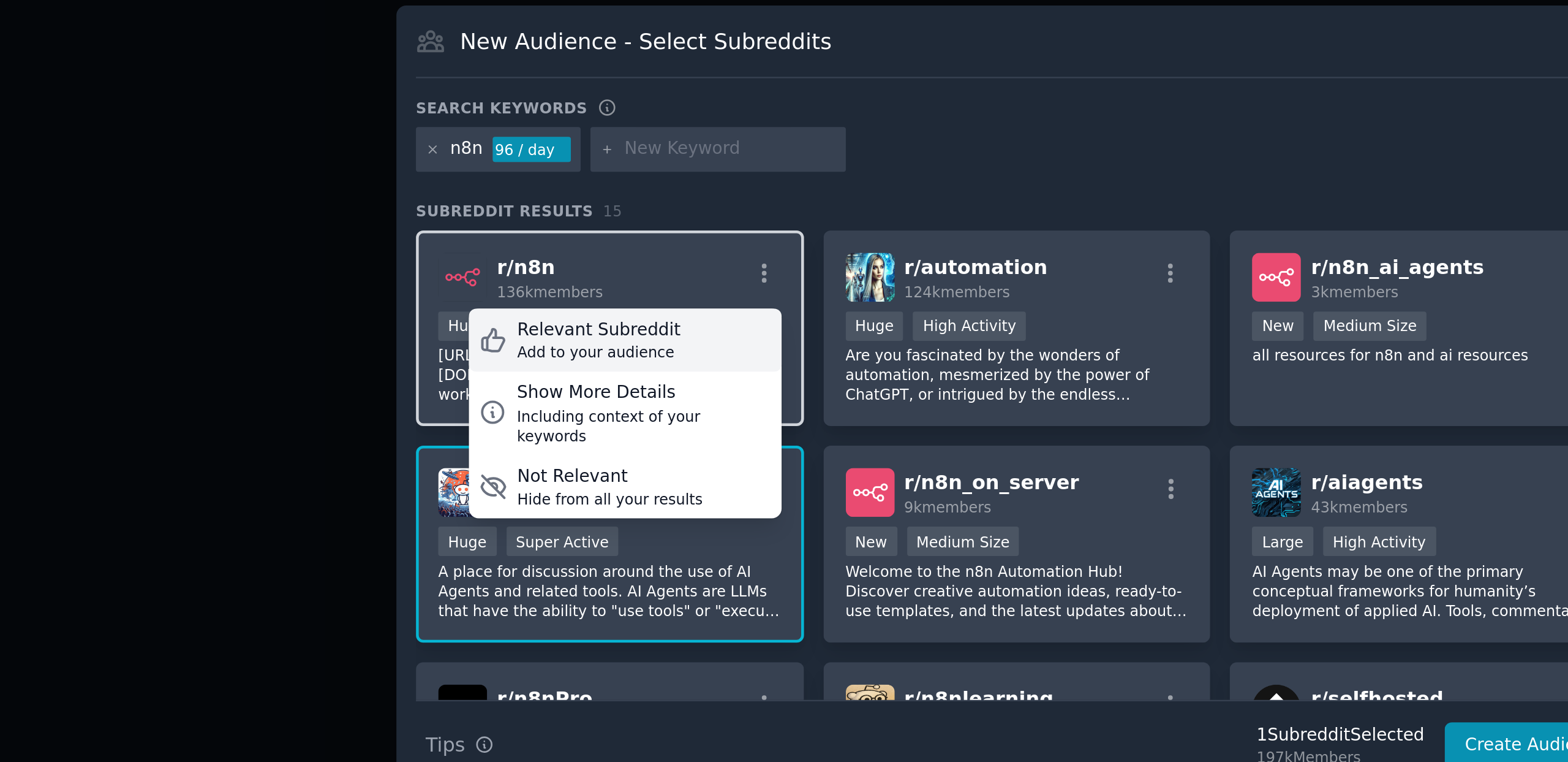
click at [654, 346] on div "Relevant Subreddit Add to your audience" at bounding box center [609, 356] width 137 height 28
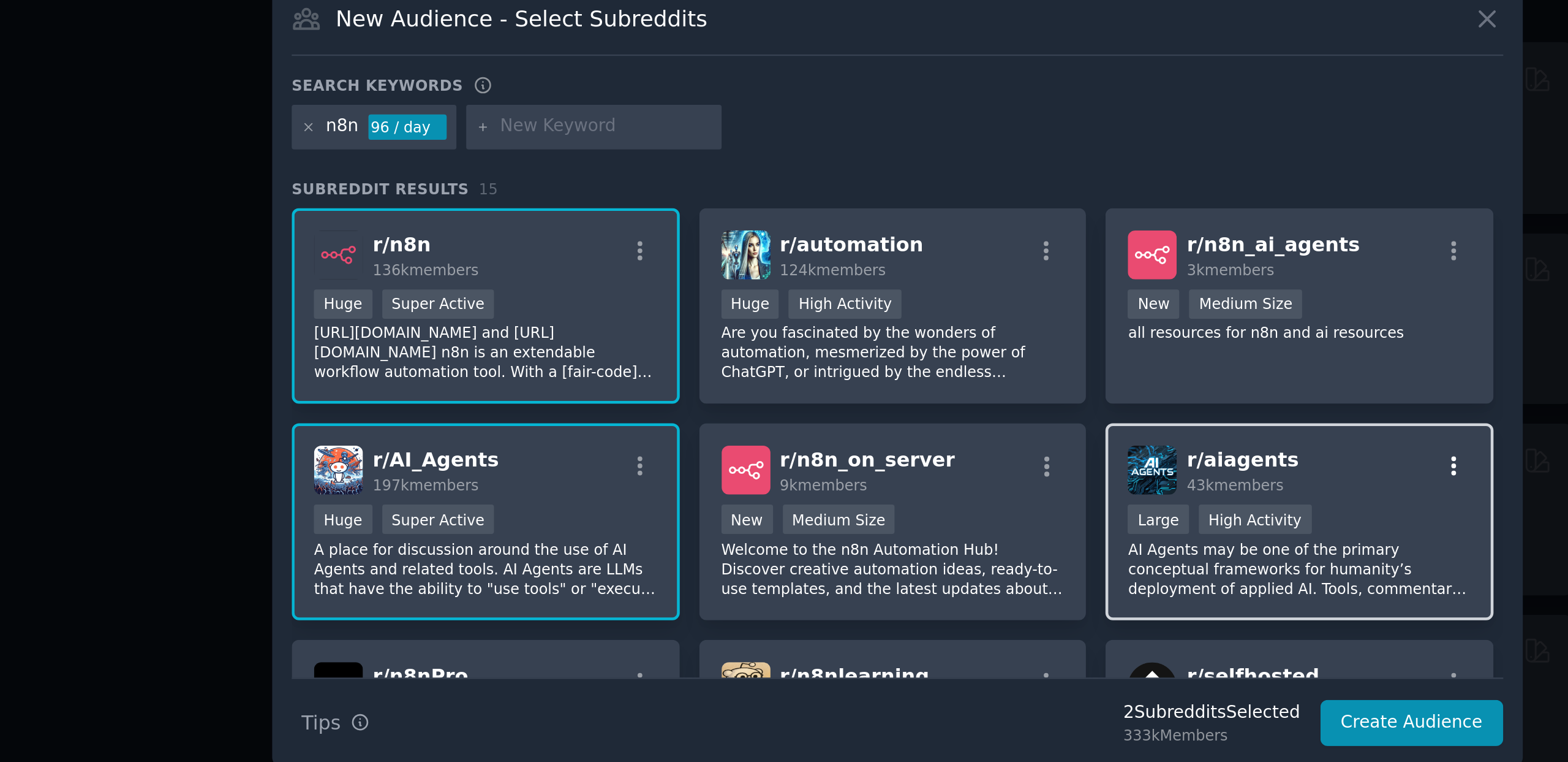
click at [1027, 424] on icon "button" at bounding box center [1028, 421] width 2 height 8
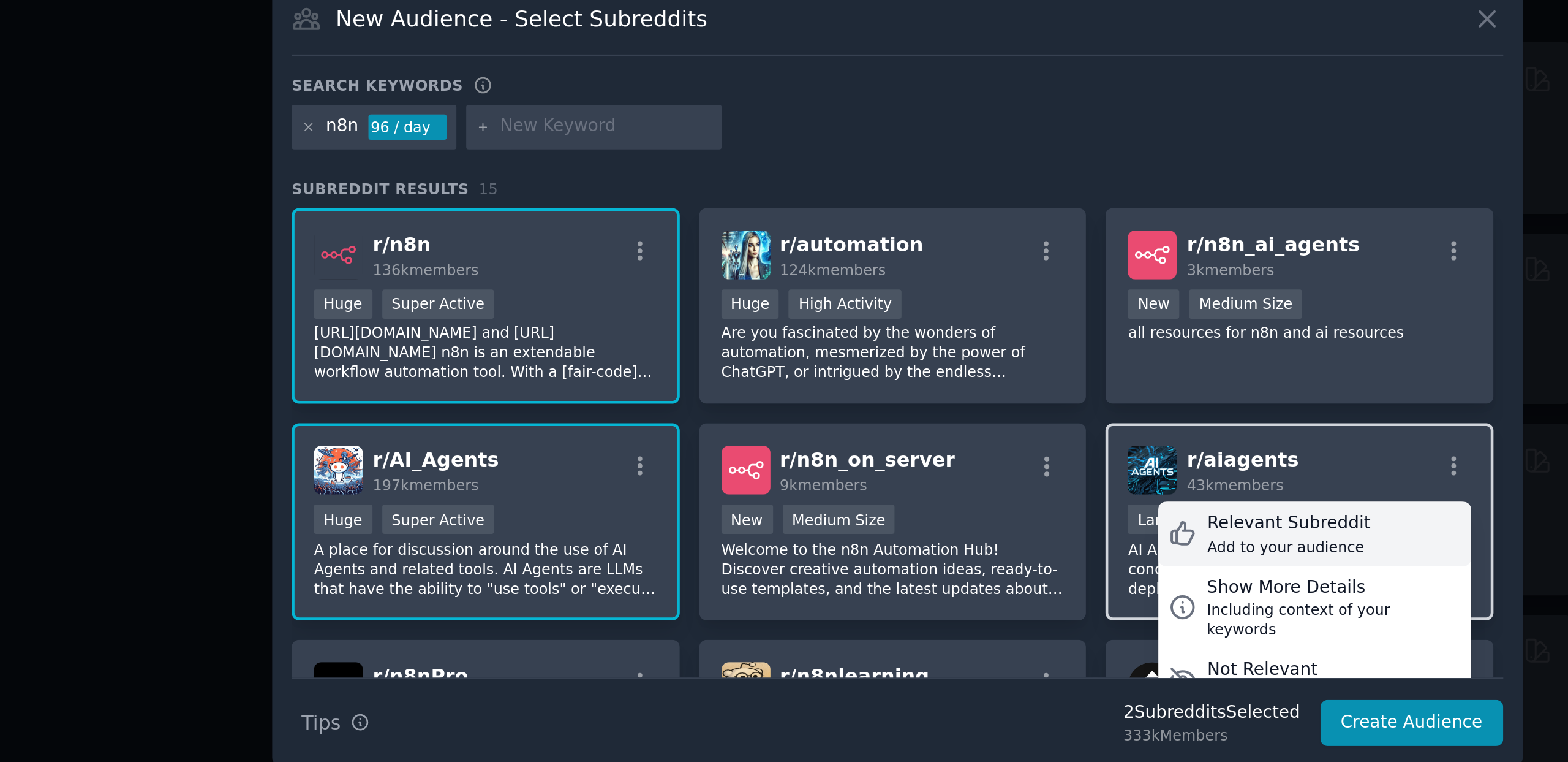
click at [1005, 440] on div "Relevant Subreddit Add to your audience" at bounding box center [967, 451] width 137 height 28
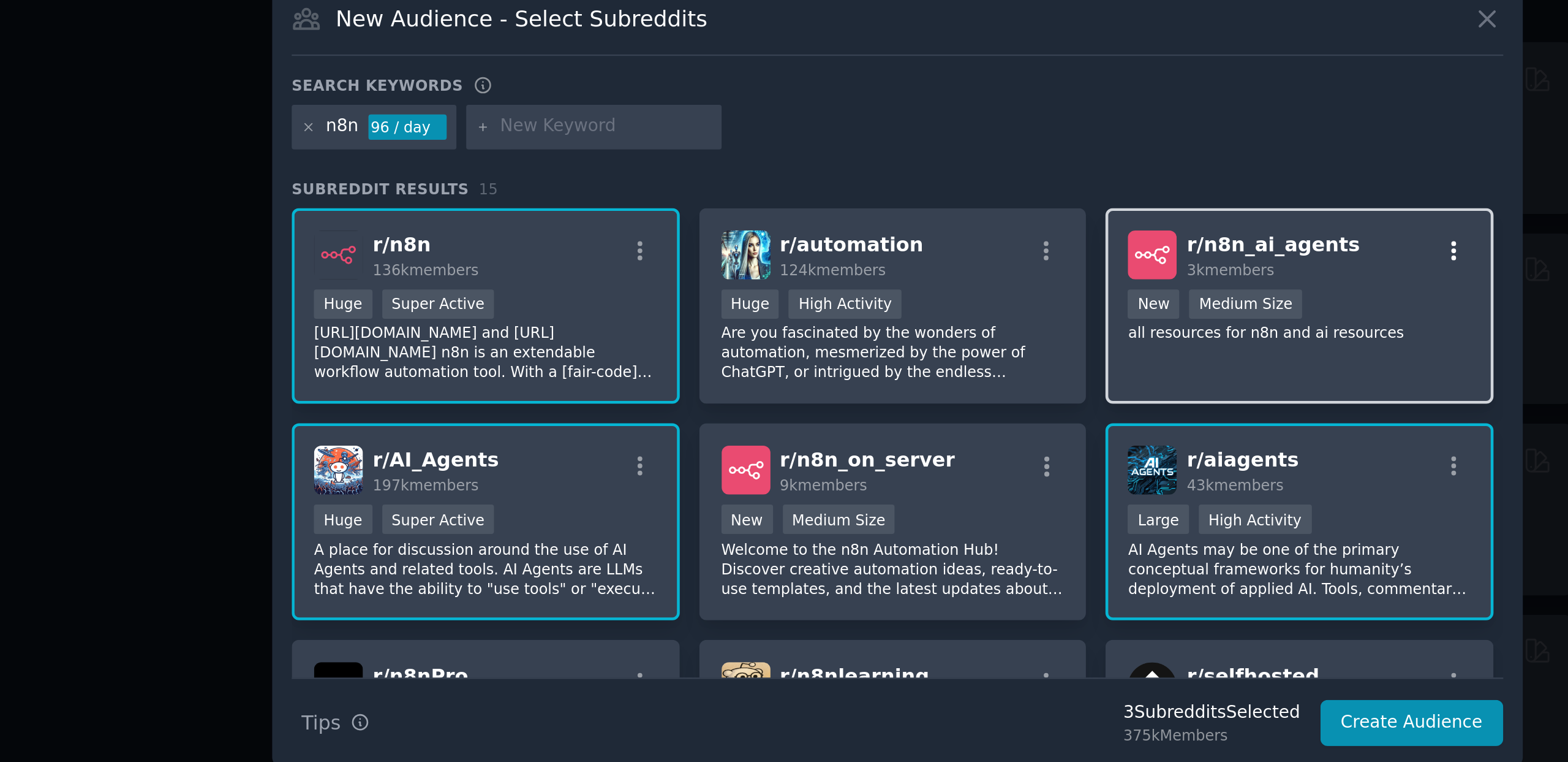
click at [1027, 330] on icon "button" at bounding box center [1028, 326] width 11 height 11
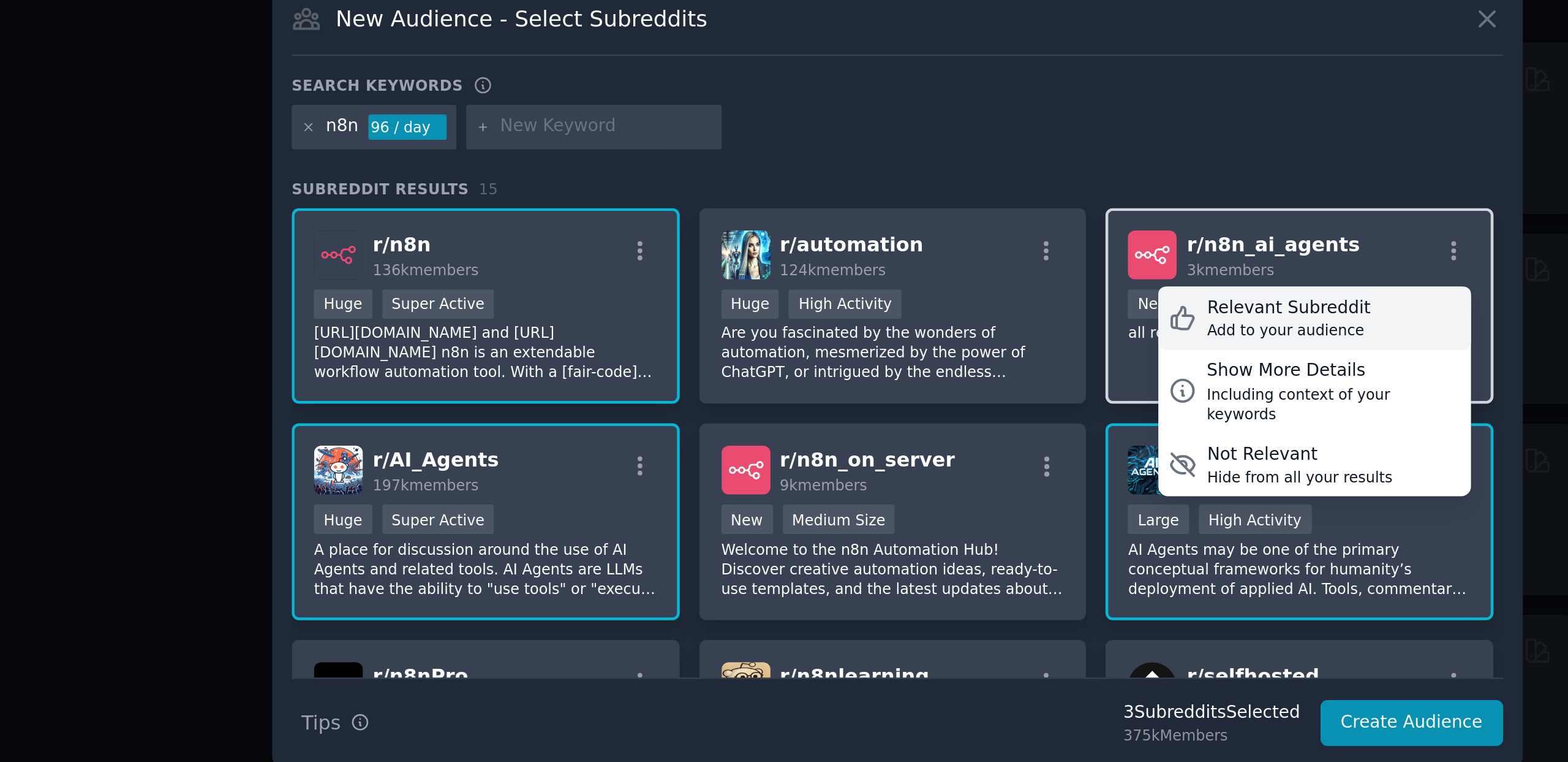
click at [1006, 345] on div "Relevant Subreddit Add to your audience" at bounding box center [967, 356] width 137 height 28
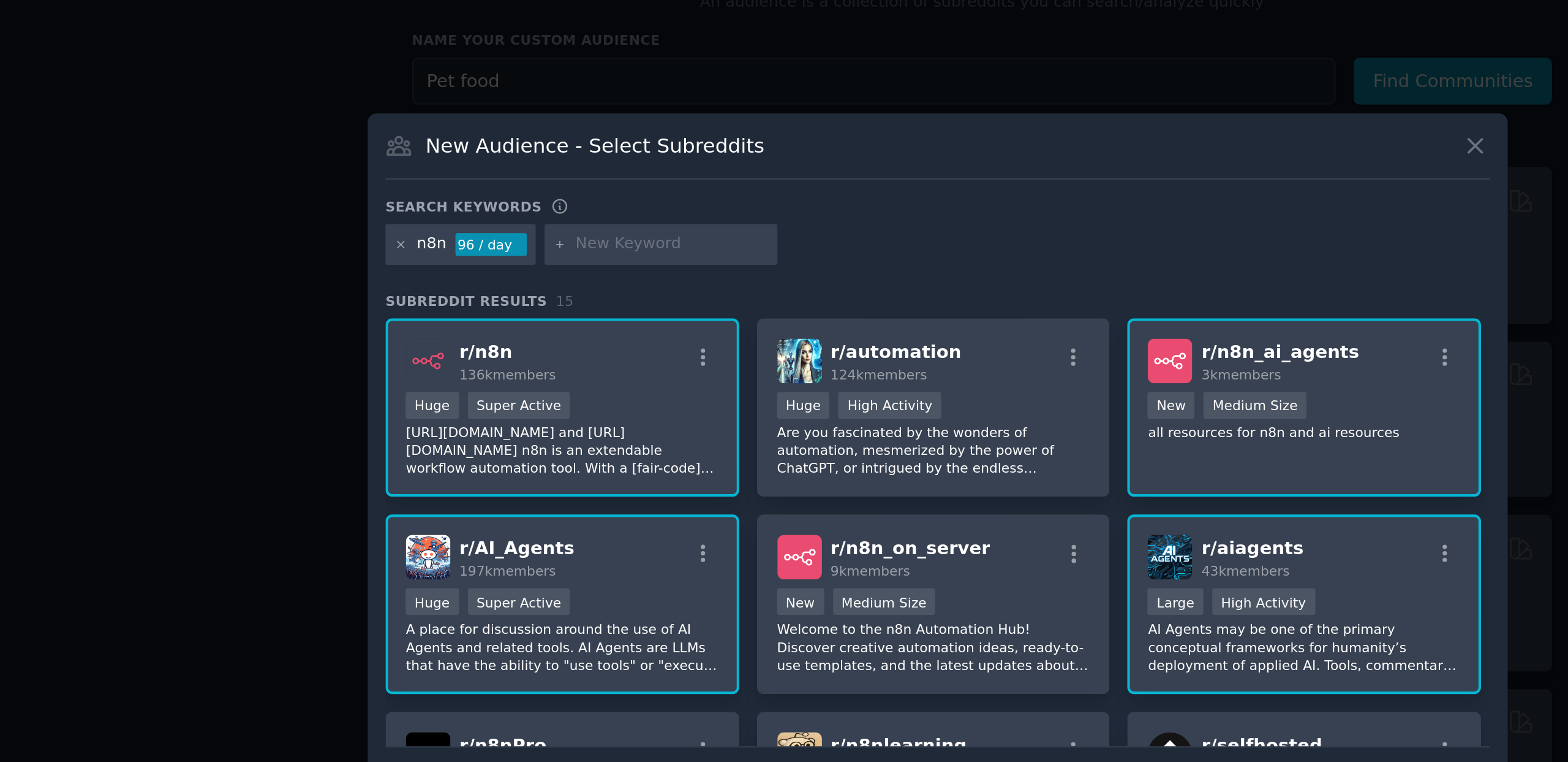
click at [627, 272] on input "text" at bounding box center [656, 272] width 93 height 11
type input "ד"
type input "solo"
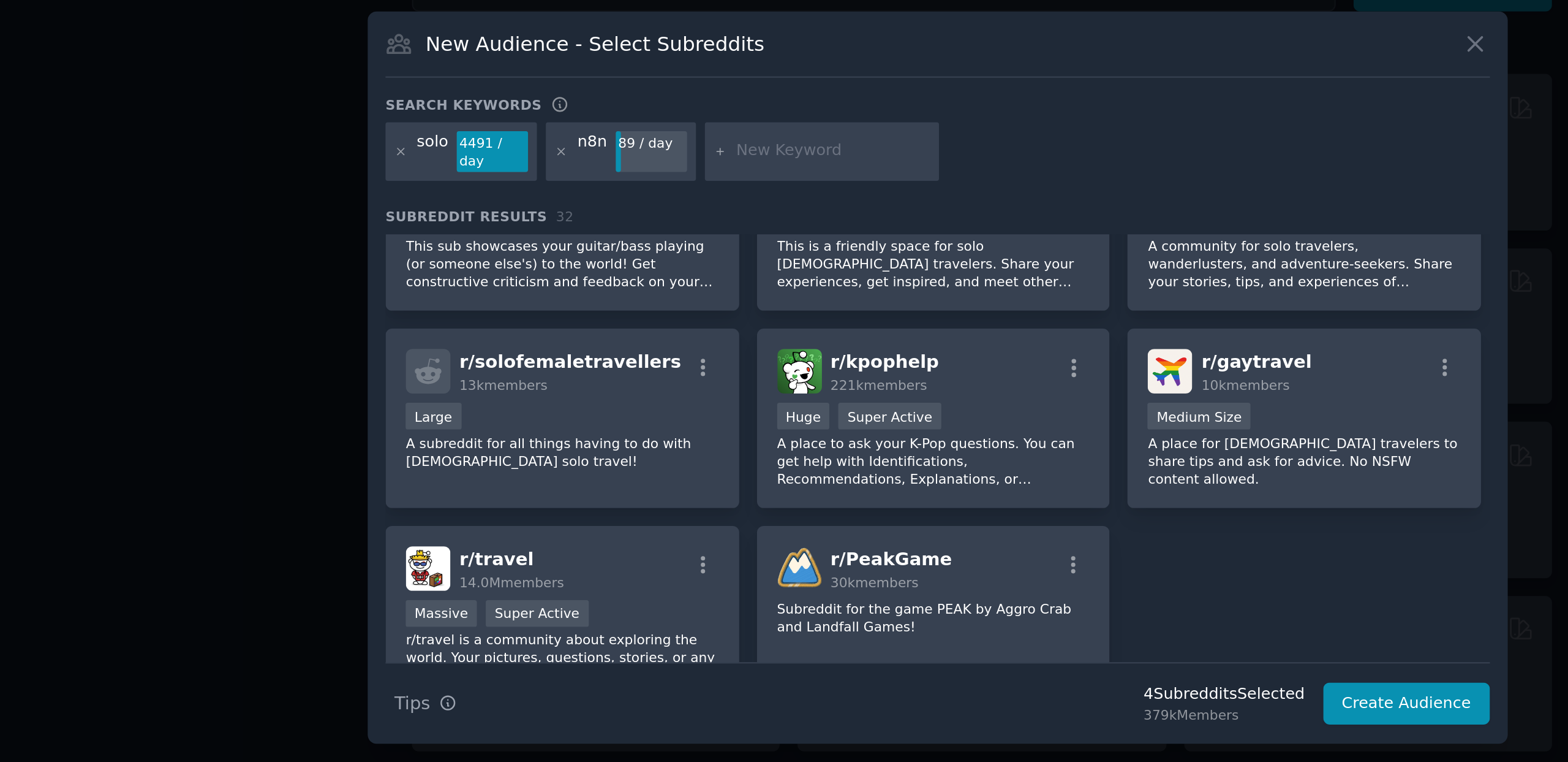
scroll to position [809, 0]
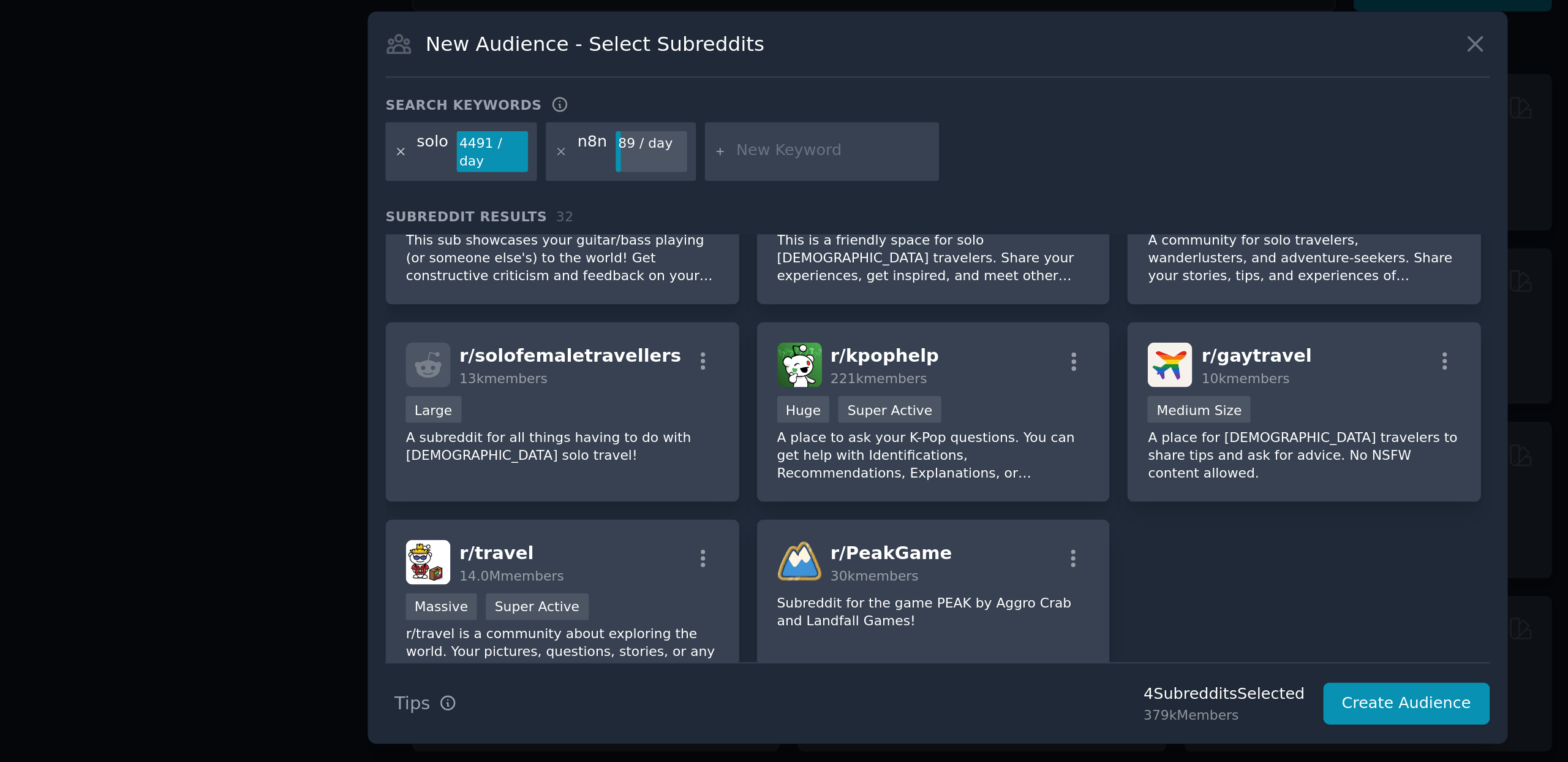
click at [524, 272] on icon at bounding box center [525, 272] width 7 height 7
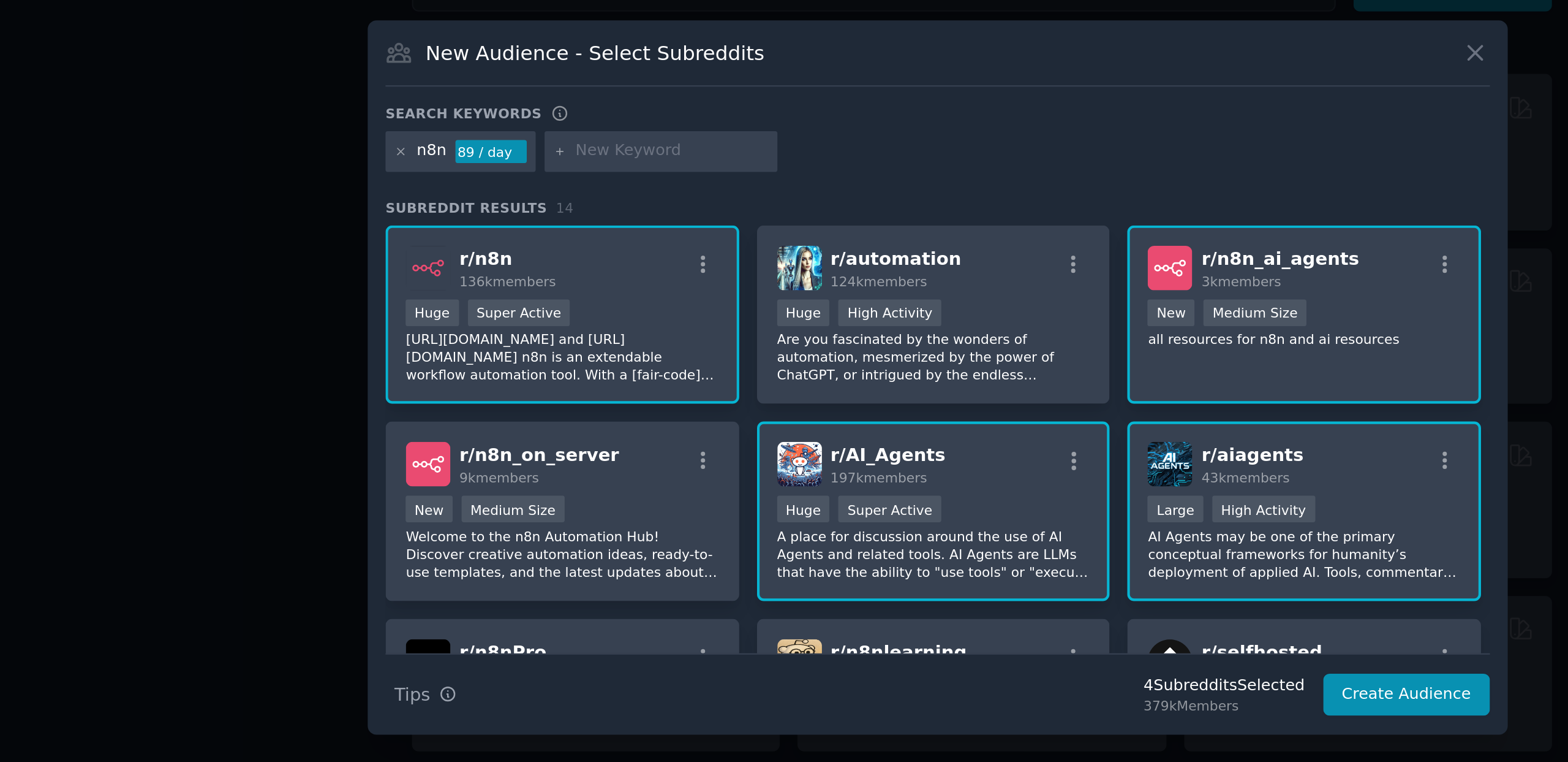
click at [666, 270] on input "text" at bounding box center [656, 272] width 93 height 11
paste input "solopreneur"
type input "solopreneur"
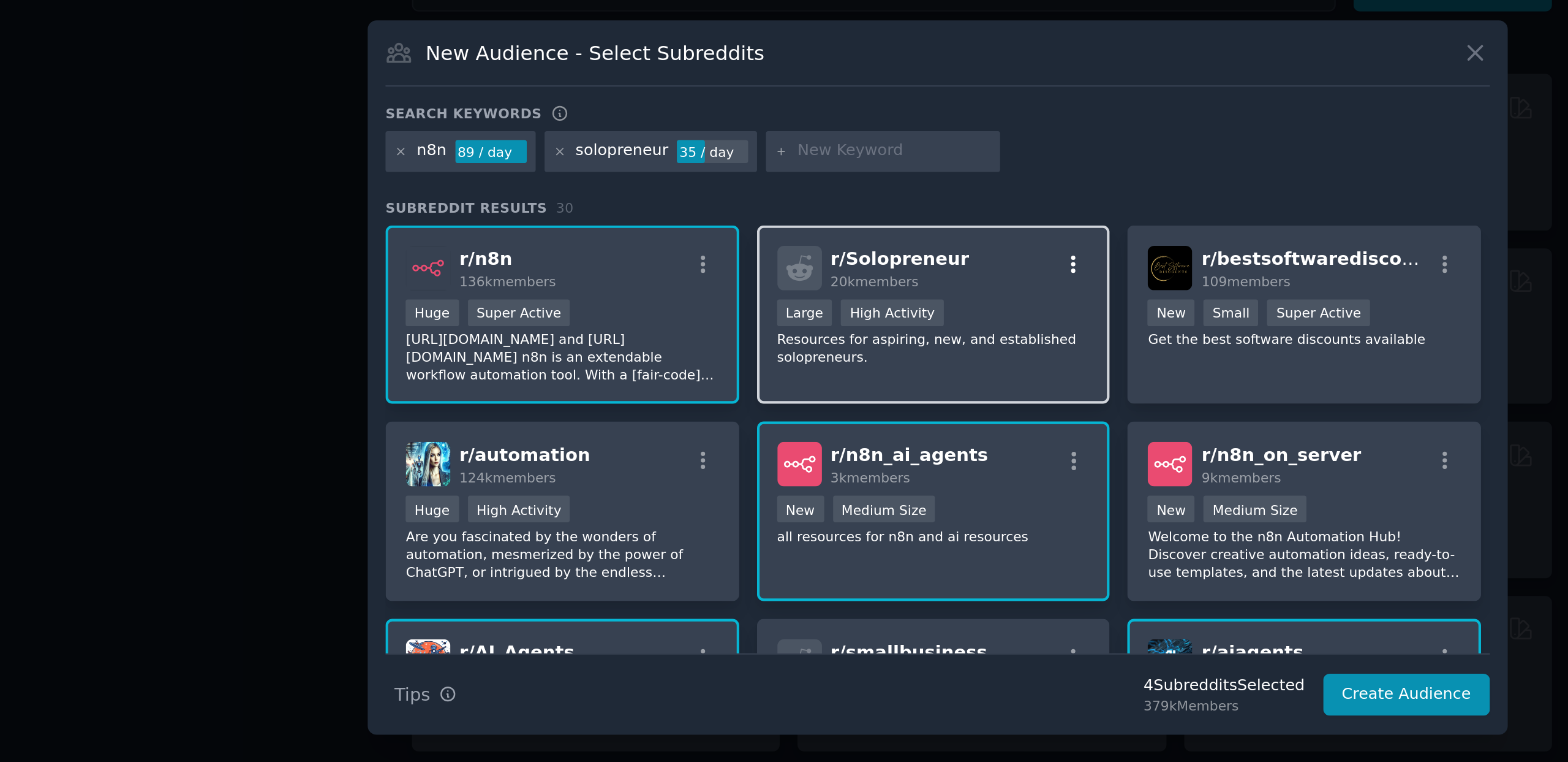
click at [849, 322] on icon "button" at bounding box center [849, 326] width 11 height 11
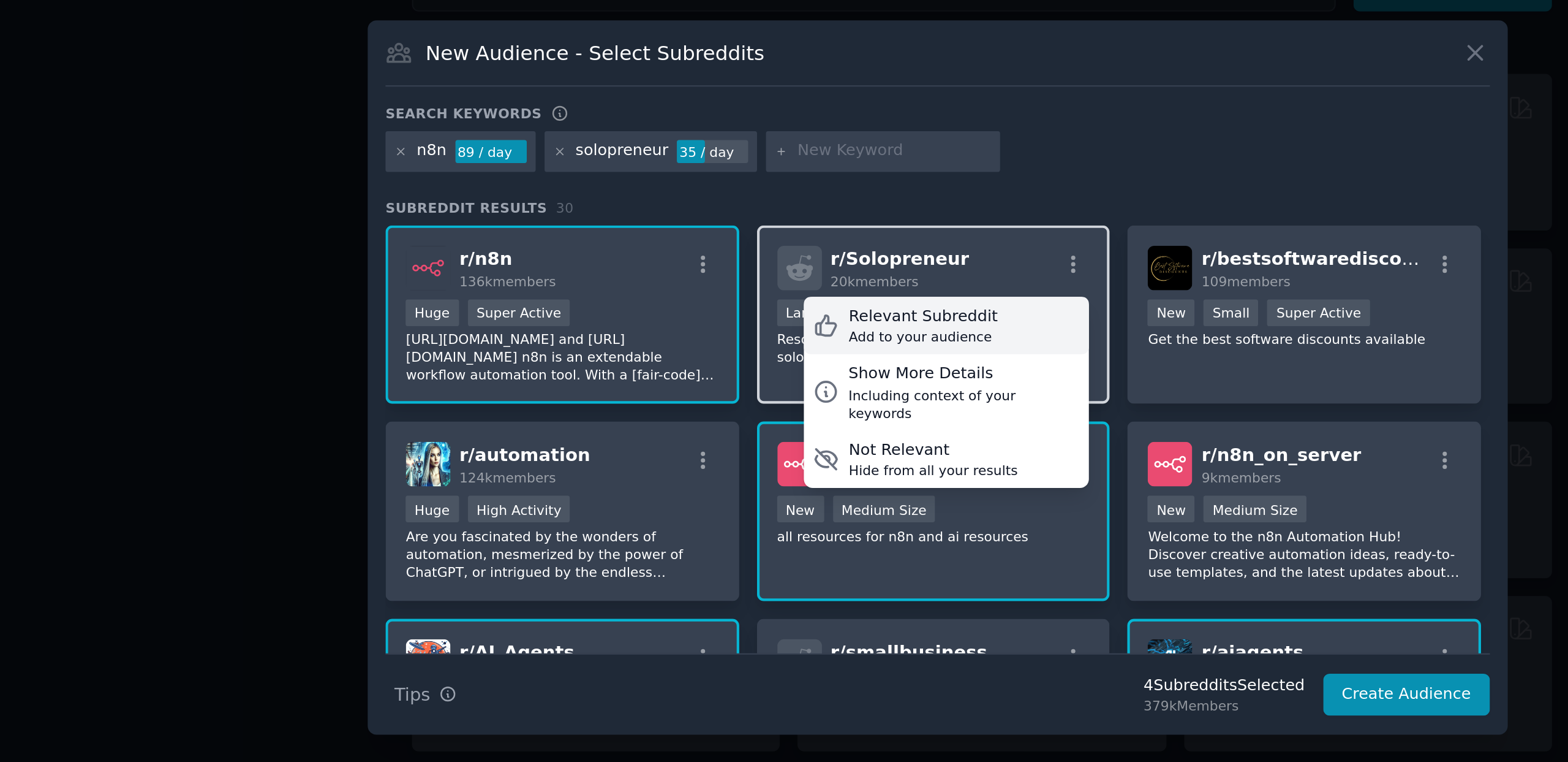
click at [800, 349] on div "Relevant Subreddit" at bounding box center [777, 352] width 72 height 11
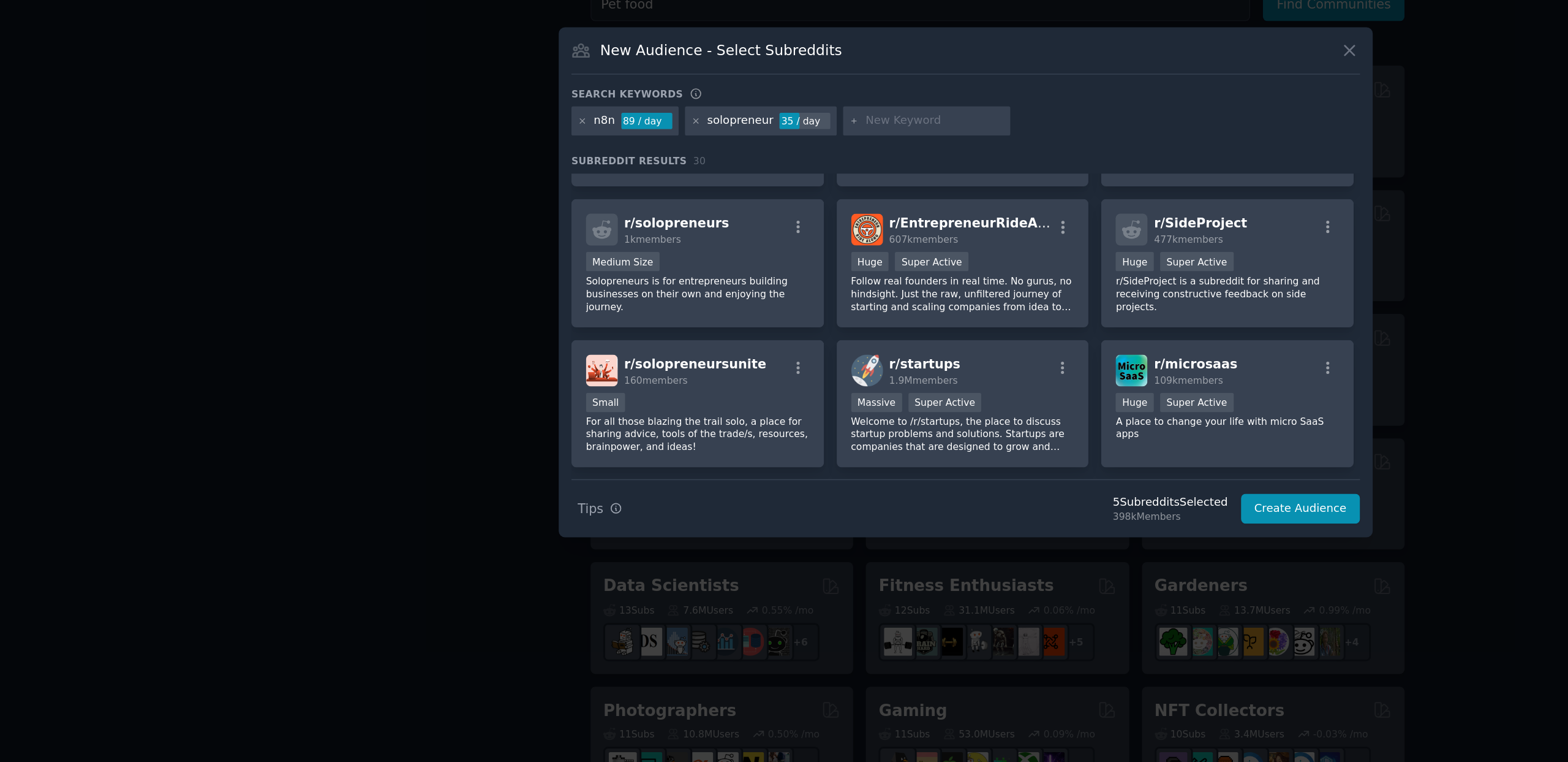
scroll to position [460, 0]
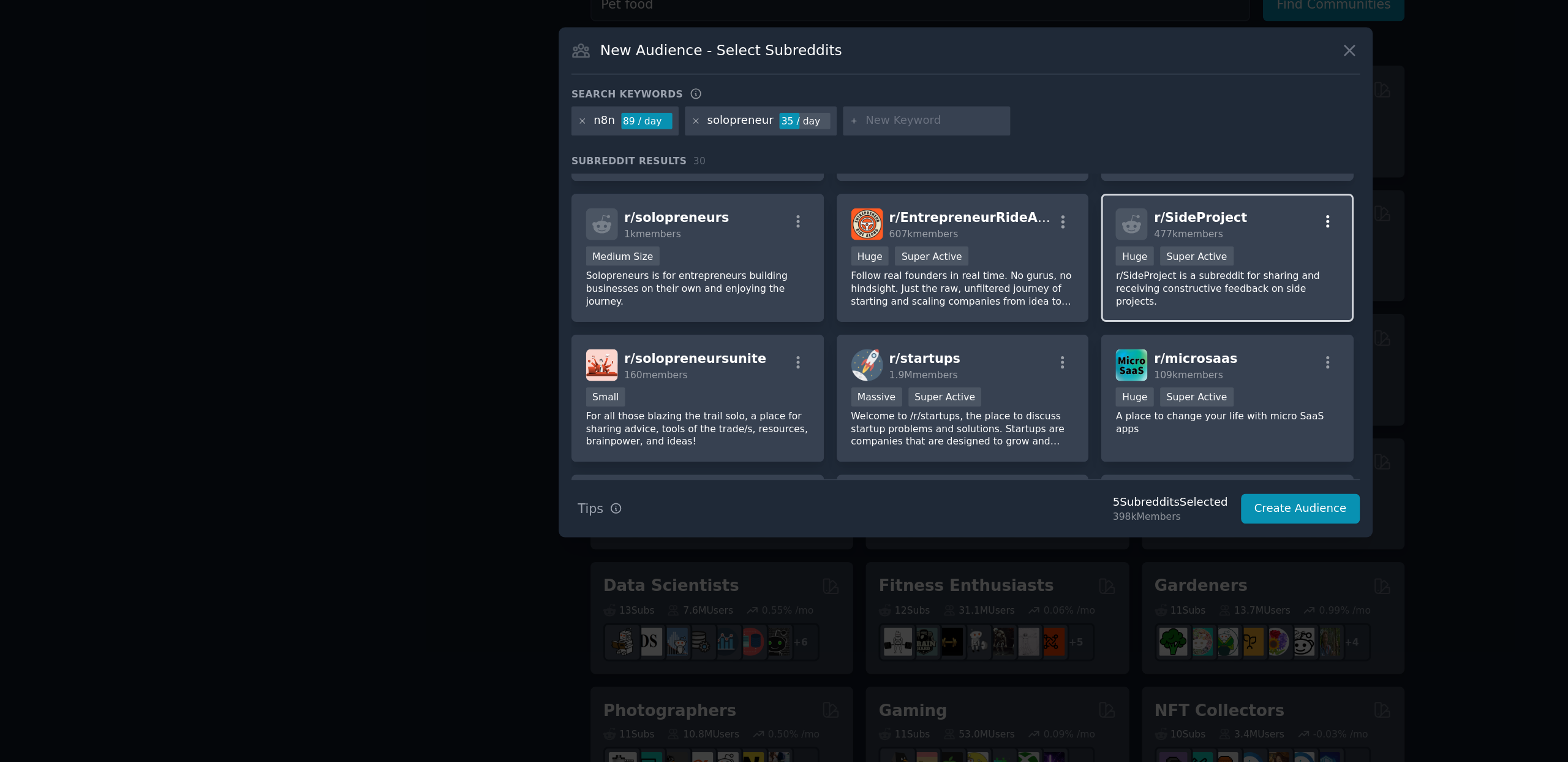
click at [1024, 337] on icon "button" at bounding box center [1028, 340] width 11 height 11
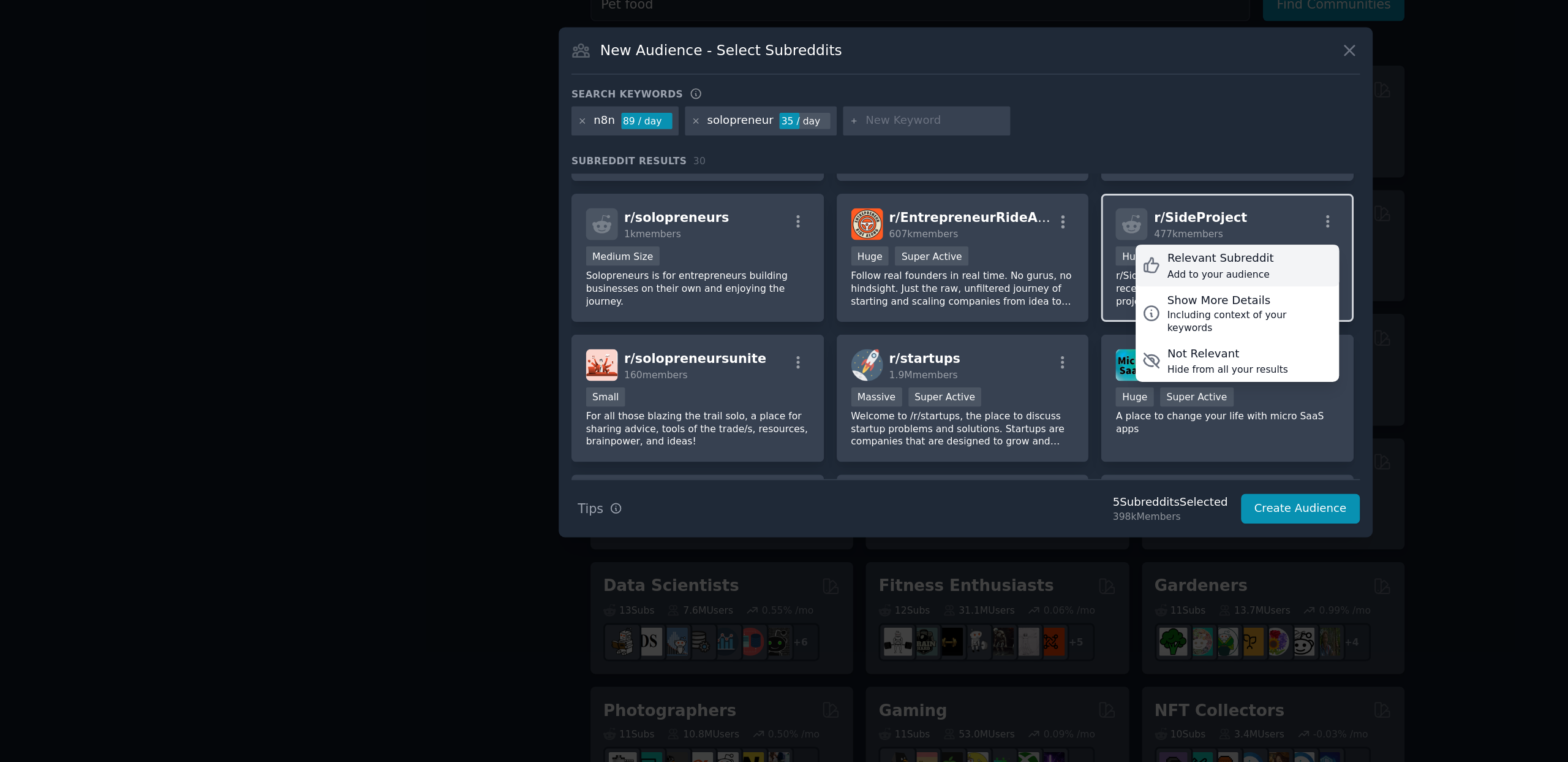
click at [976, 367] on div "Relevant Subreddit" at bounding box center [956, 365] width 72 height 11
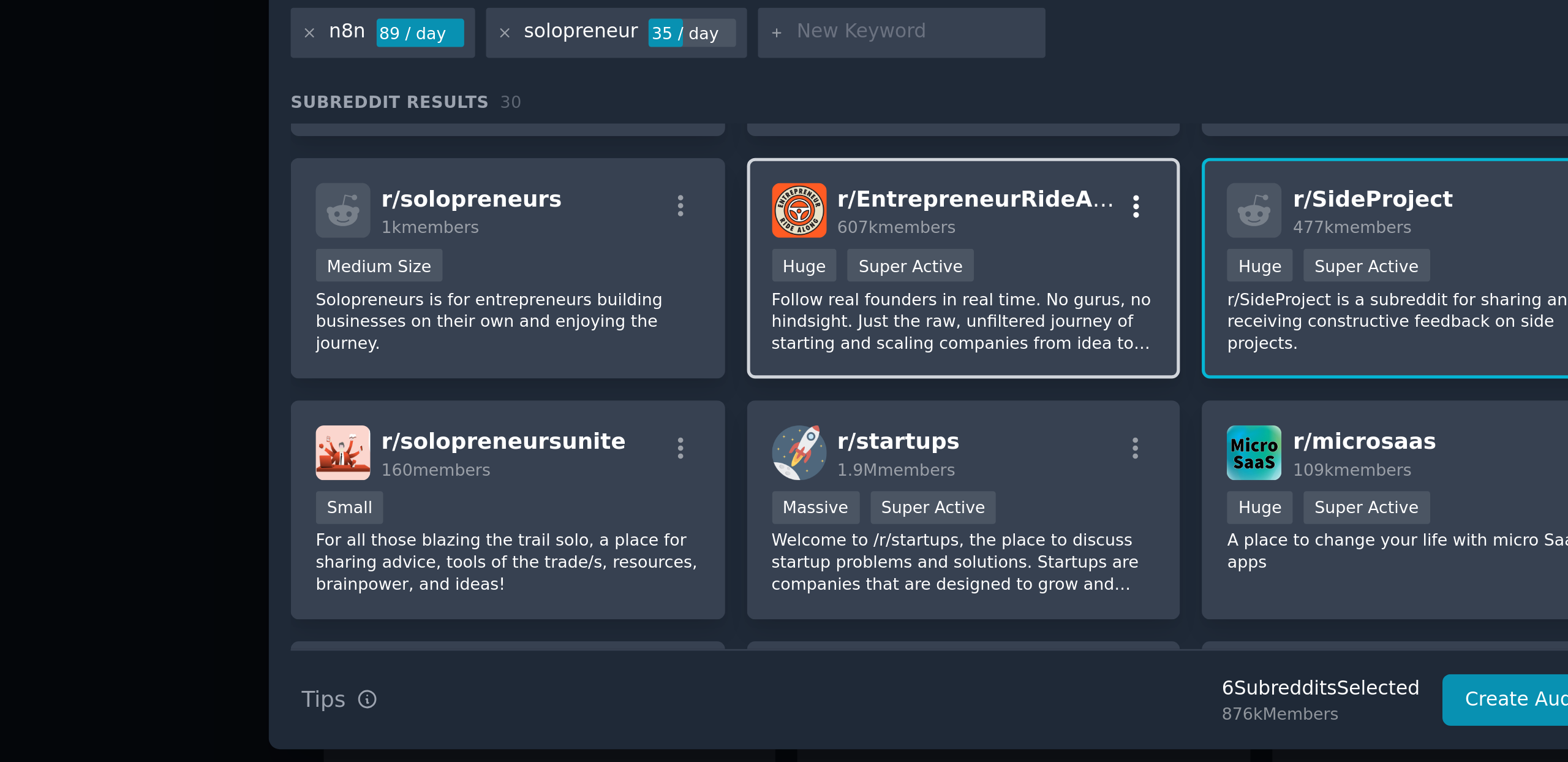
click at [848, 343] on icon "button" at bounding box center [849, 340] width 11 height 11
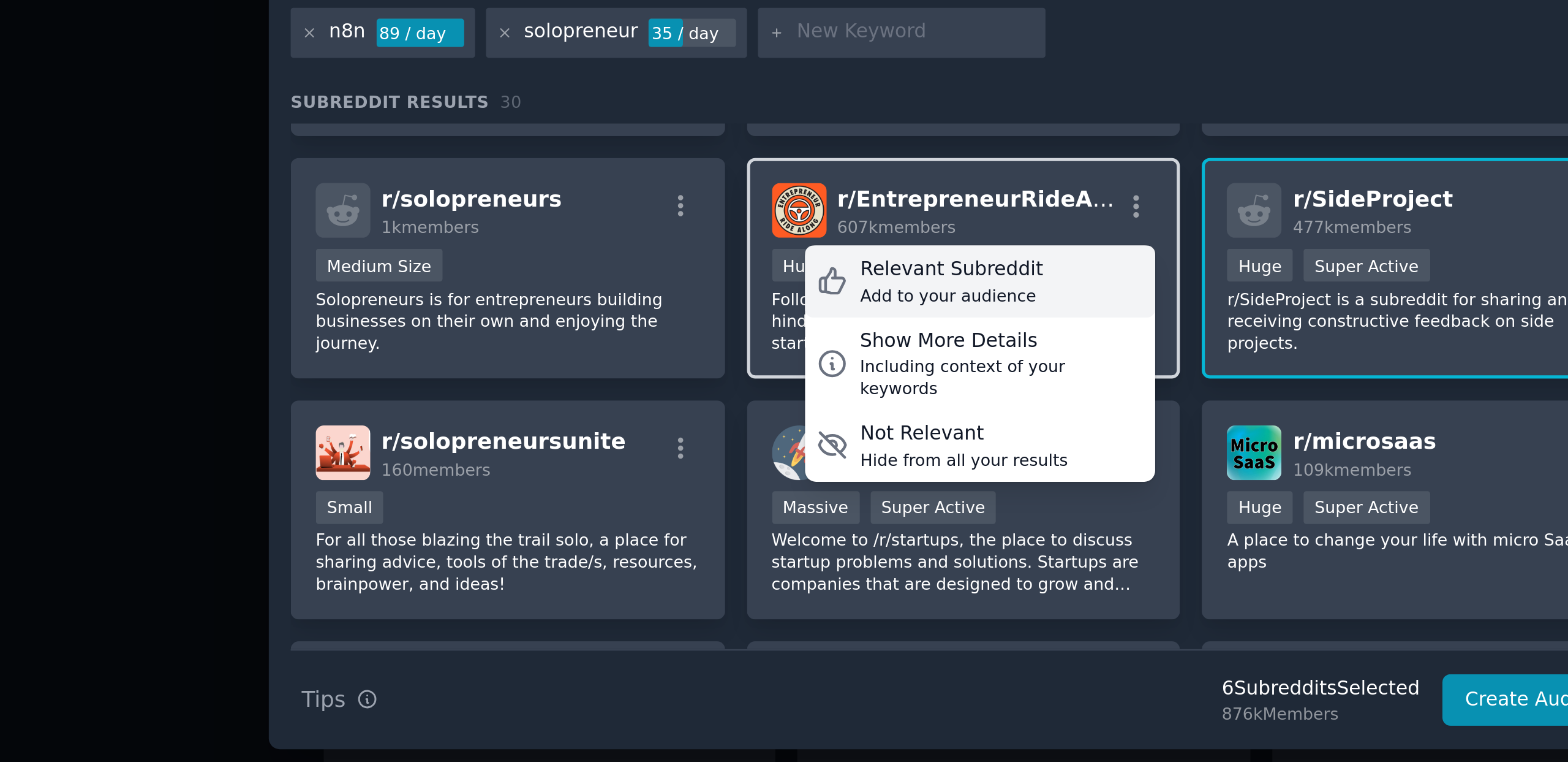
click at [827, 360] on div "Relevant Subreddit Add to your audience" at bounding box center [788, 370] width 137 height 28
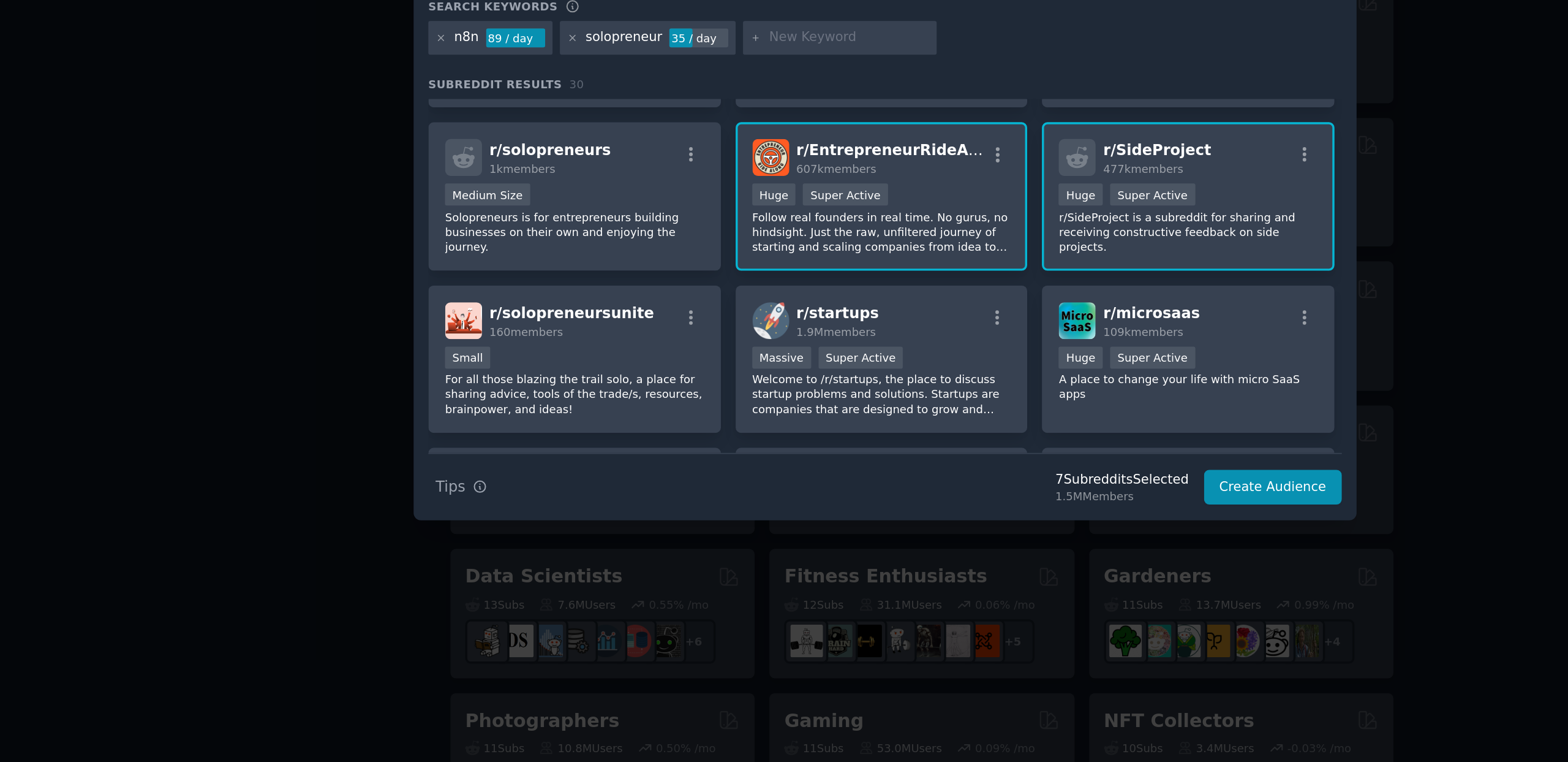
drag, startPoint x: 1049, startPoint y: 412, endPoint x: 1049, endPoint y: 430, distance: 18.0
click at [1049, 429] on div "r/ n8n 136k members Huge Super Active https://n8n.io/ and https://github.com/n8…" at bounding box center [783, 410] width 531 height 206
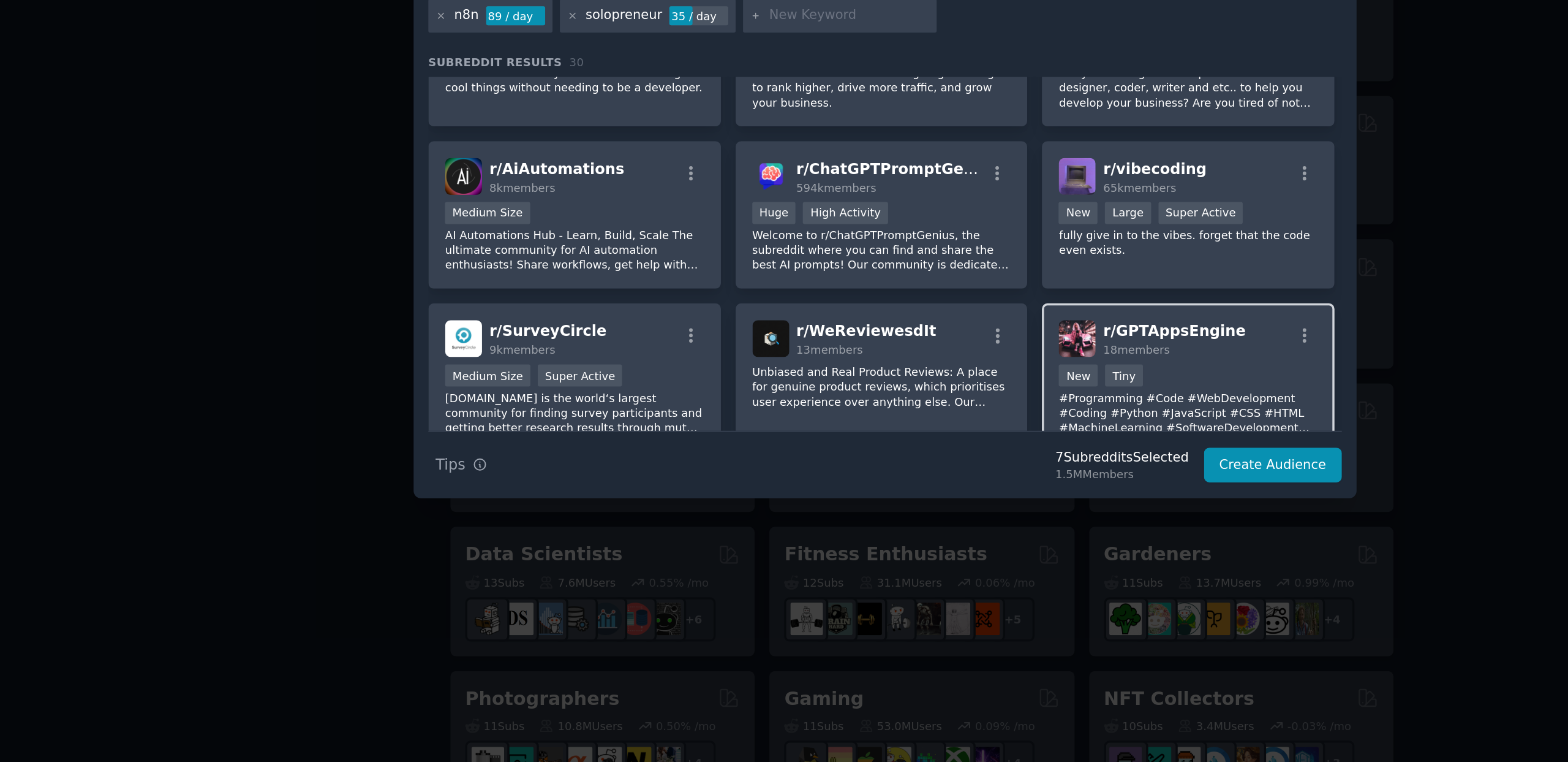
scroll to position [752, 0]
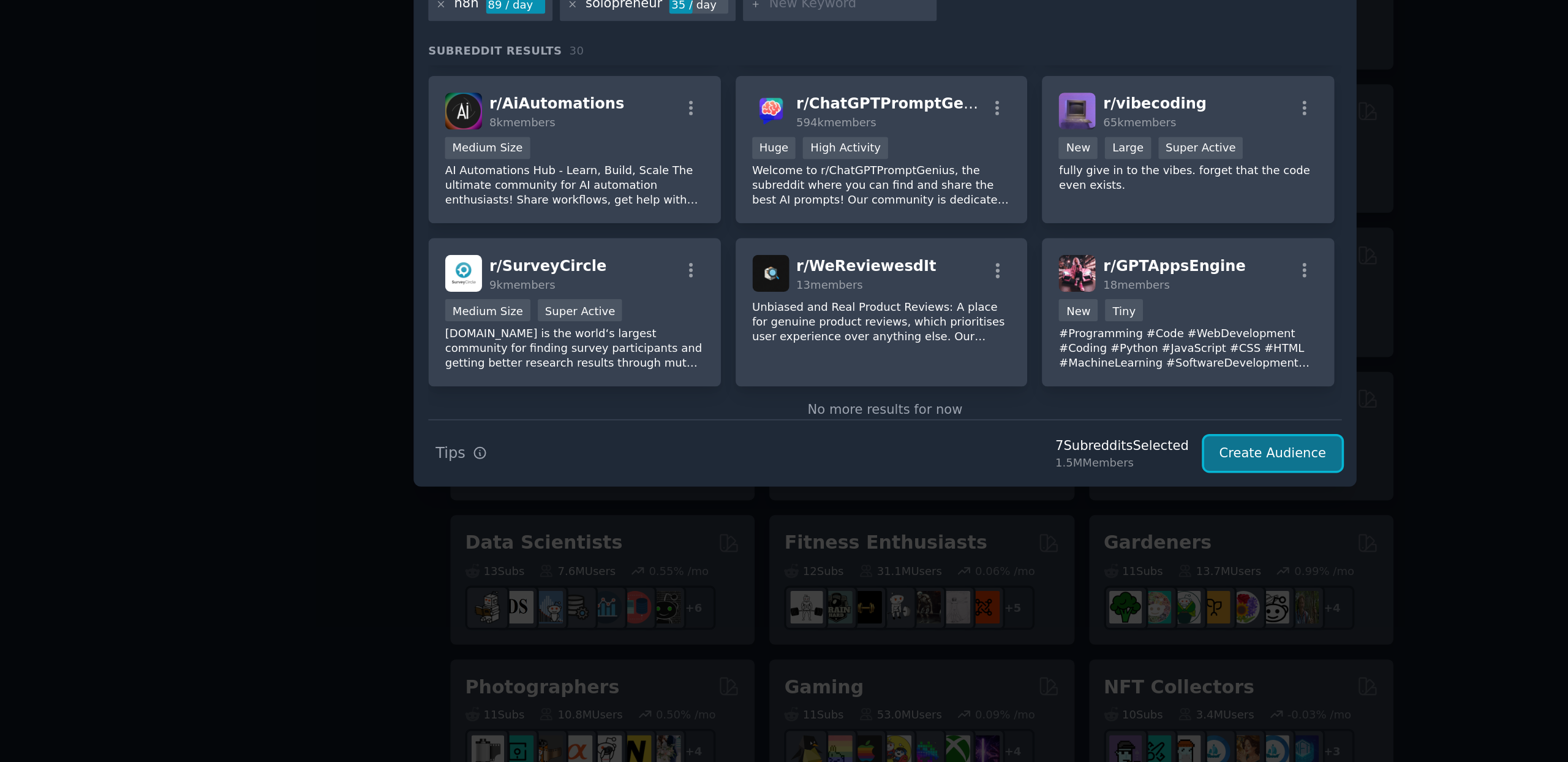
click at [999, 536] on button "Create Audience" at bounding box center [1010, 534] width 81 height 21
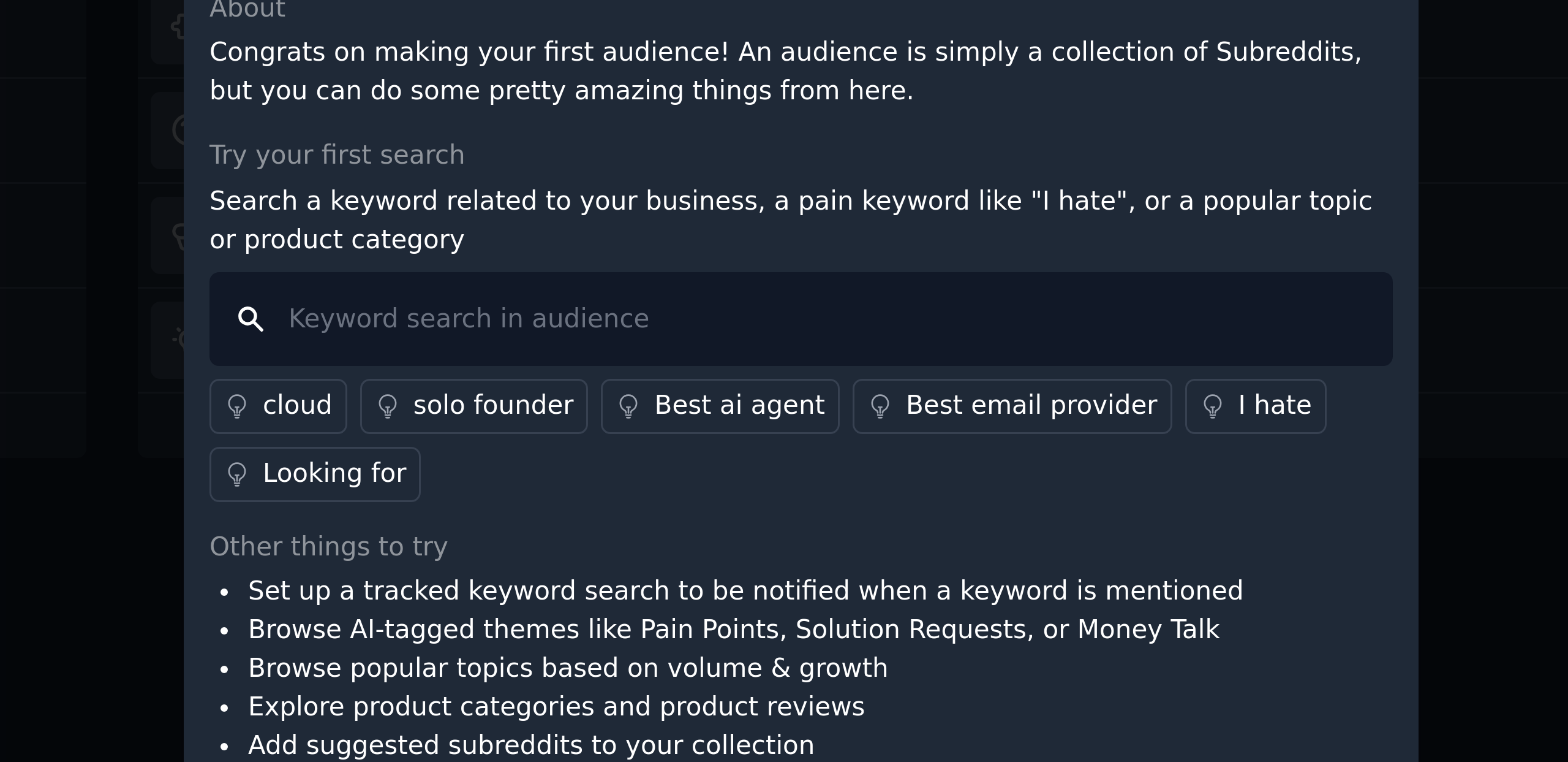
click at [717, 362] on input "text" at bounding box center [784, 359] width 394 height 32
type input "צ"
type input "millsforpets"
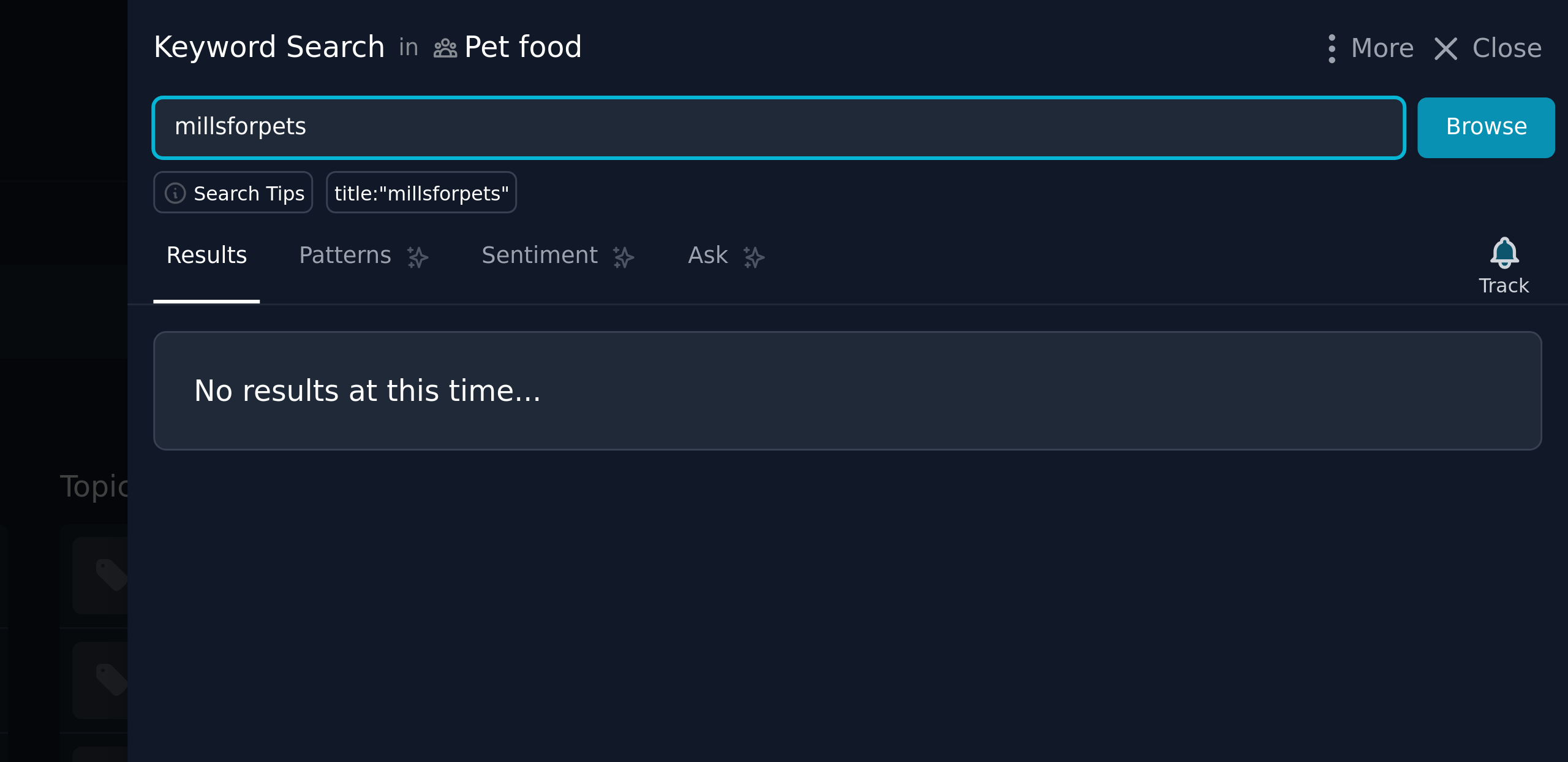
click at [1160, 40] on input "millsforpets" at bounding box center [1305, 43] width 417 height 21
click at [1518, 32] on button "Browse" at bounding box center [1540, 43] width 46 height 21
click at [1142, 46] on input "okoa" at bounding box center [1305, 43] width 417 height 21
type input "okoabeauty"
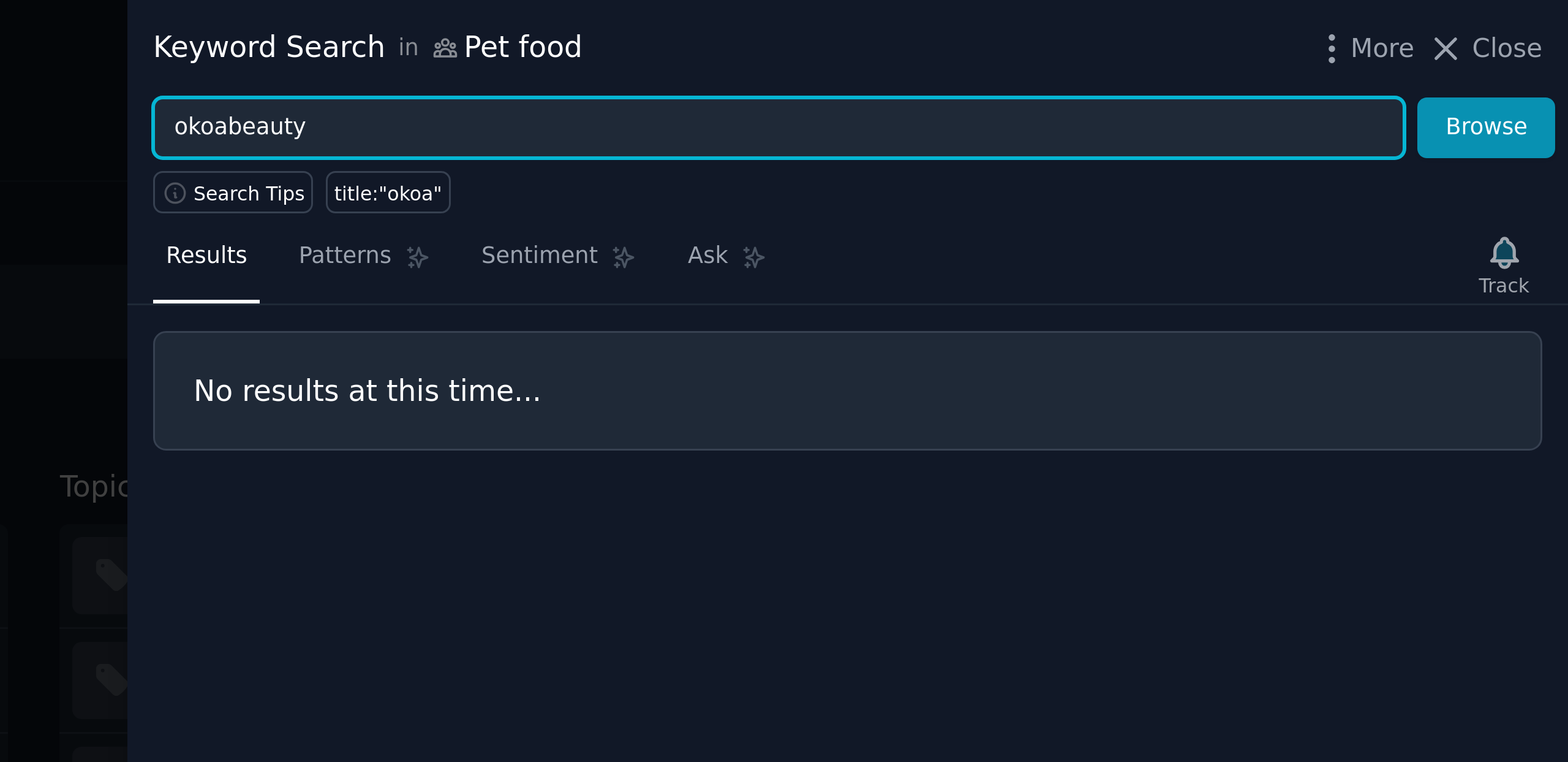
click at [1518, 32] on button "Browse" at bounding box center [1540, 43] width 46 height 21
click at [1169, 41] on input "okoabeauty" at bounding box center [1305, 43] width 417 height 21
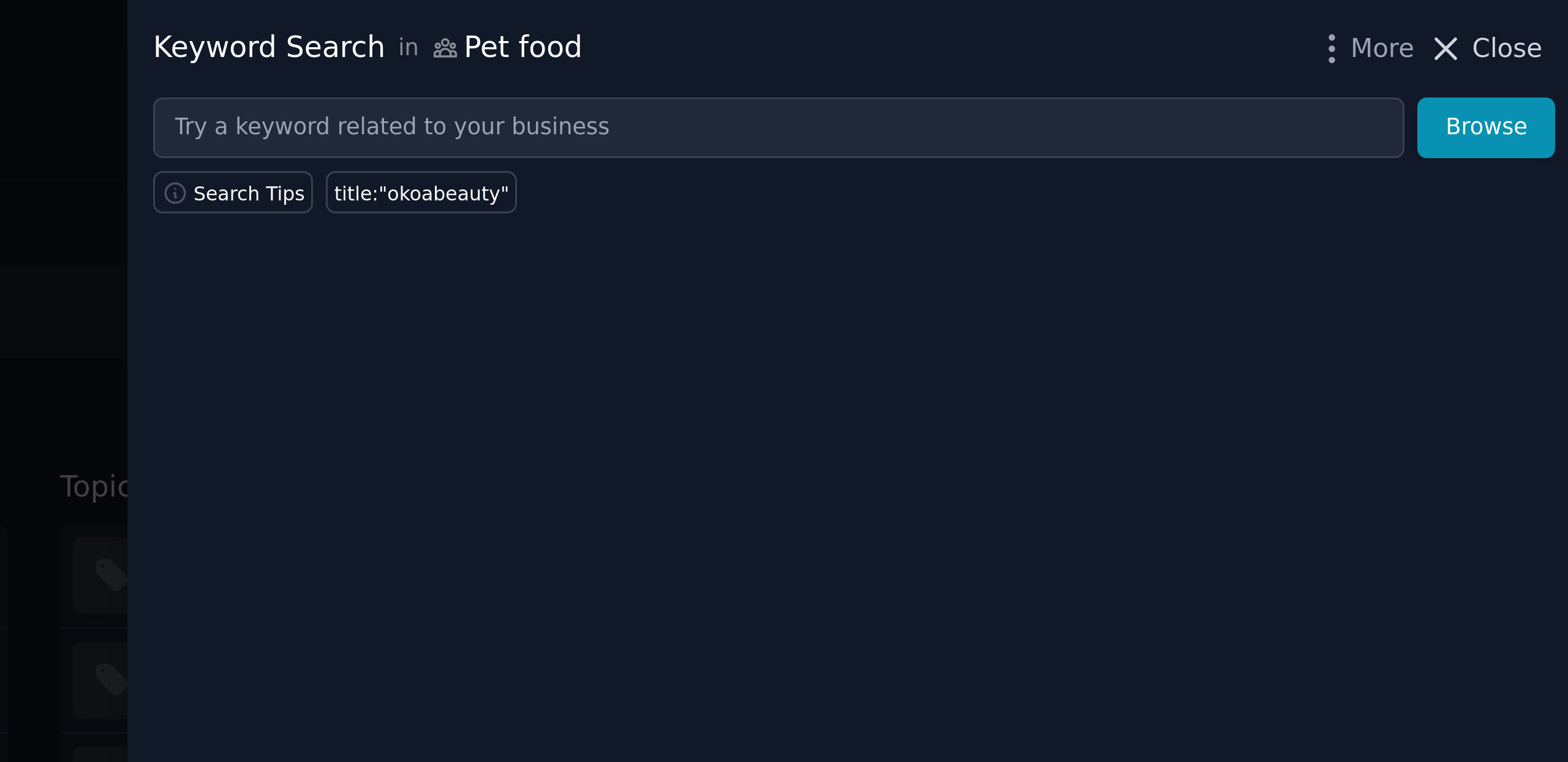
click at [1532, 20] on icon at bounding box center [1527, 16] width 13 height 13
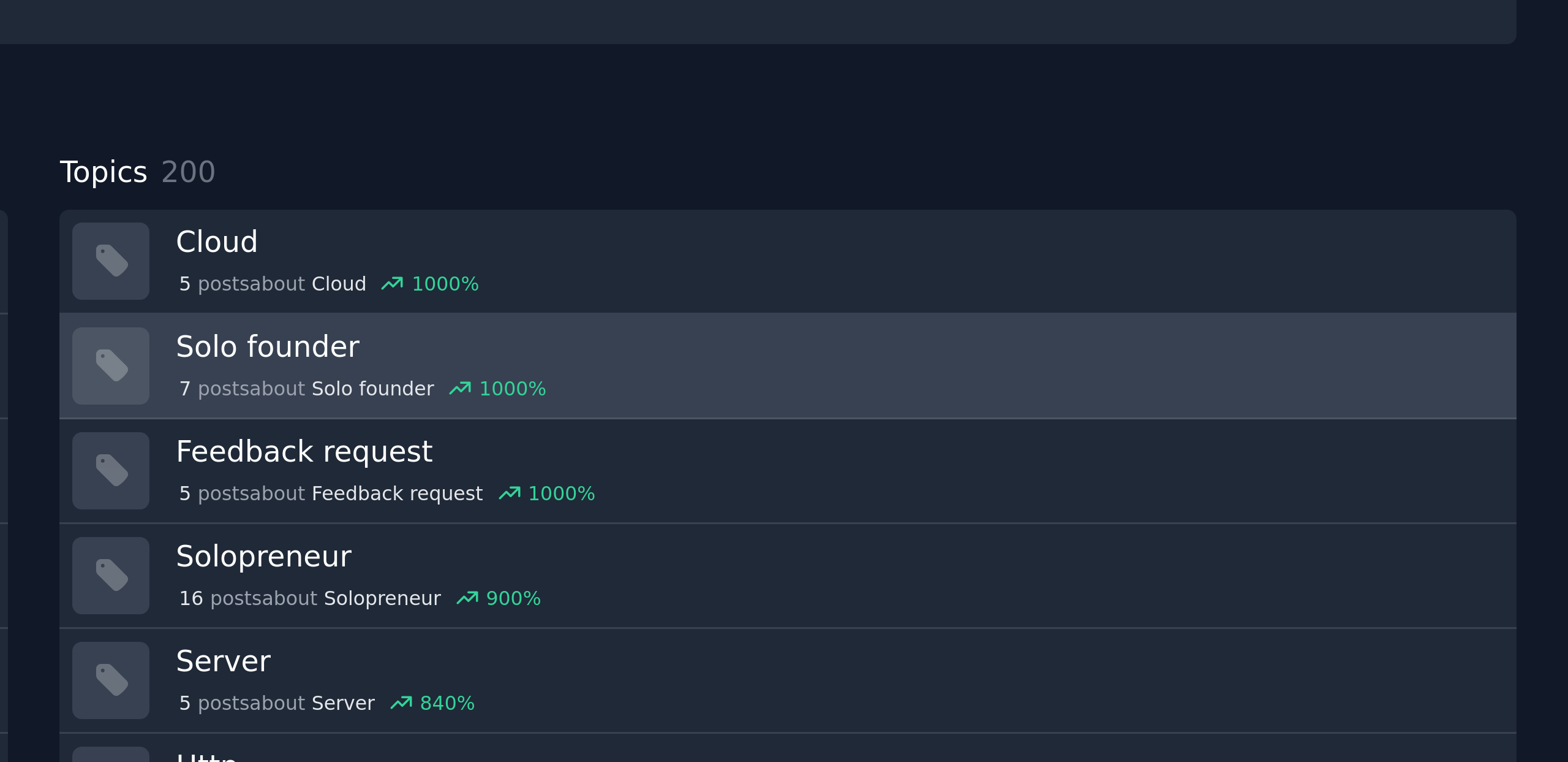
click at [1151, 220] on h3 "Solo founder" at bounding box center [1322, 220] width 438 height 13
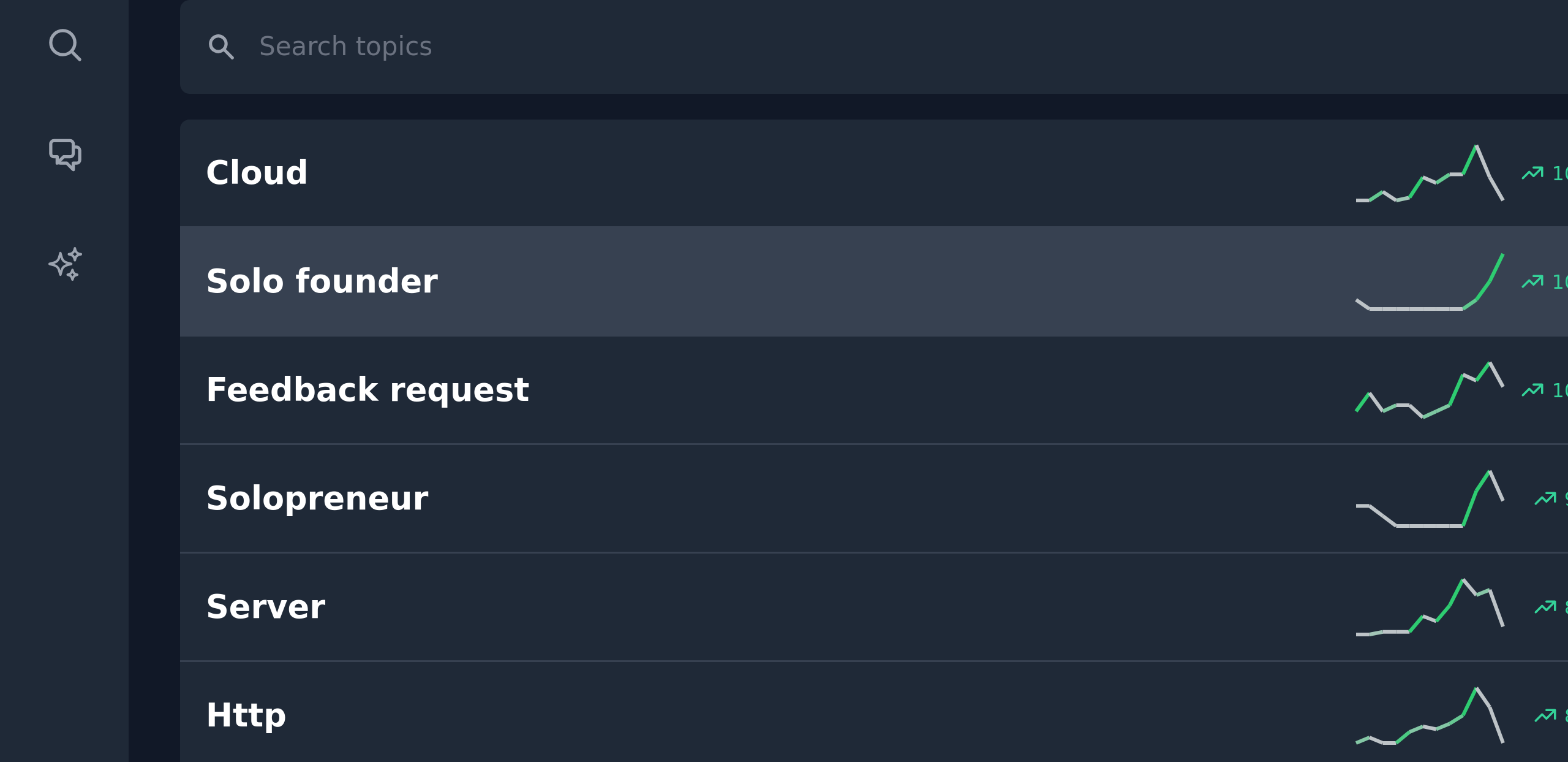
click at [136, 180] on h2 "Solo founder" at bounding box center [189, 182] width 240 height 15
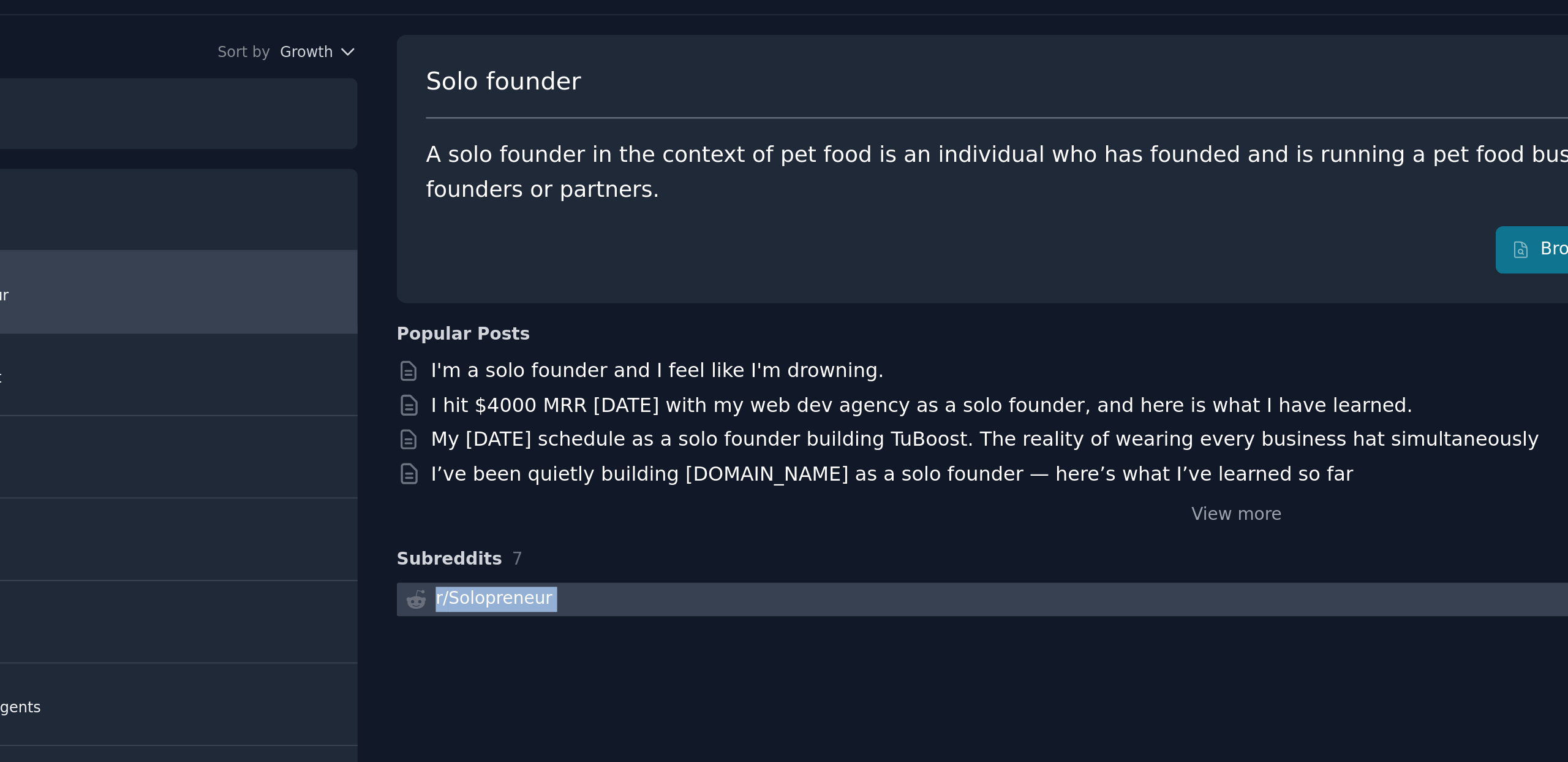
copy link "r/ Solopreneur 7"
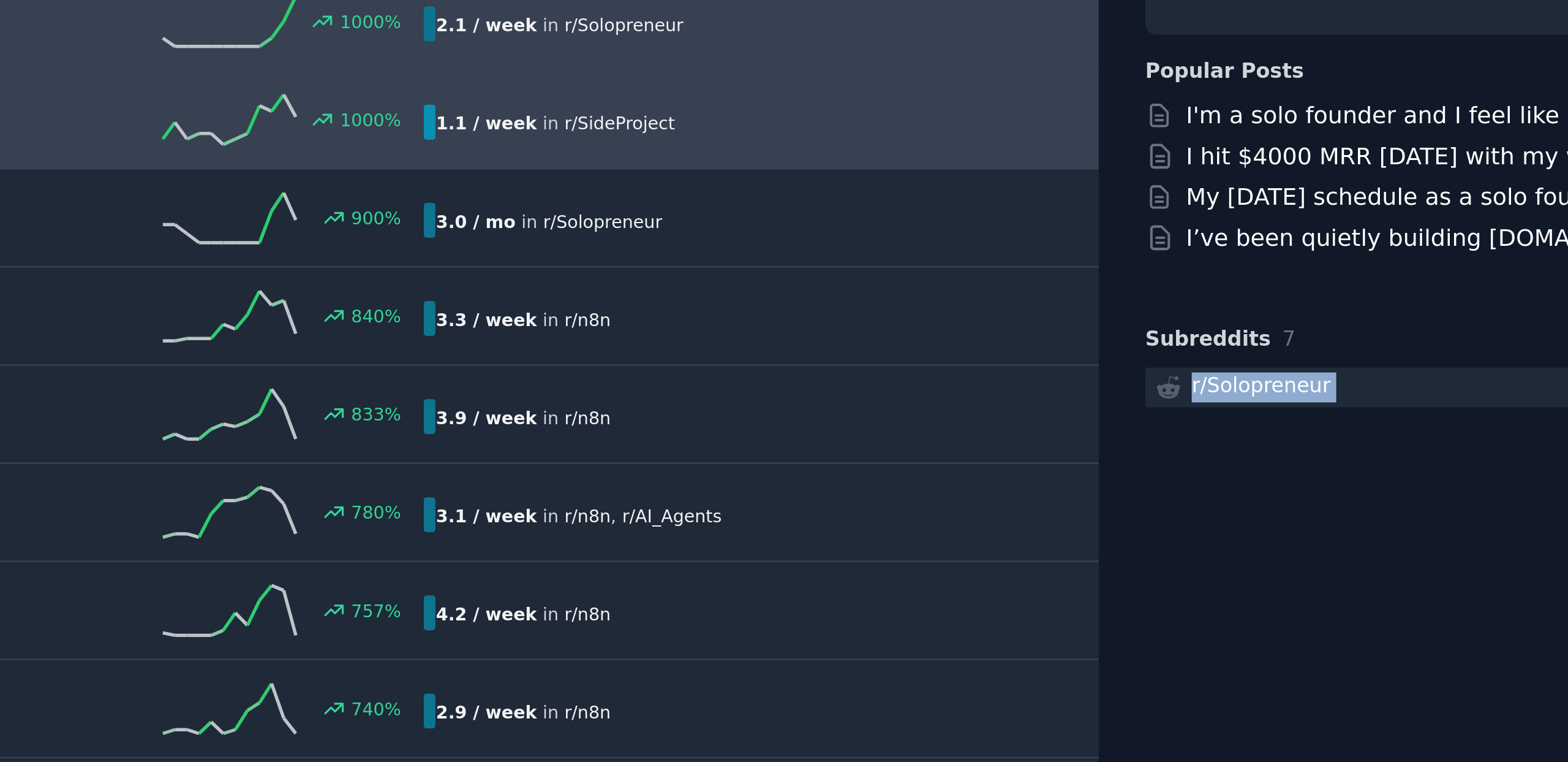
scroll to position [92, 0]
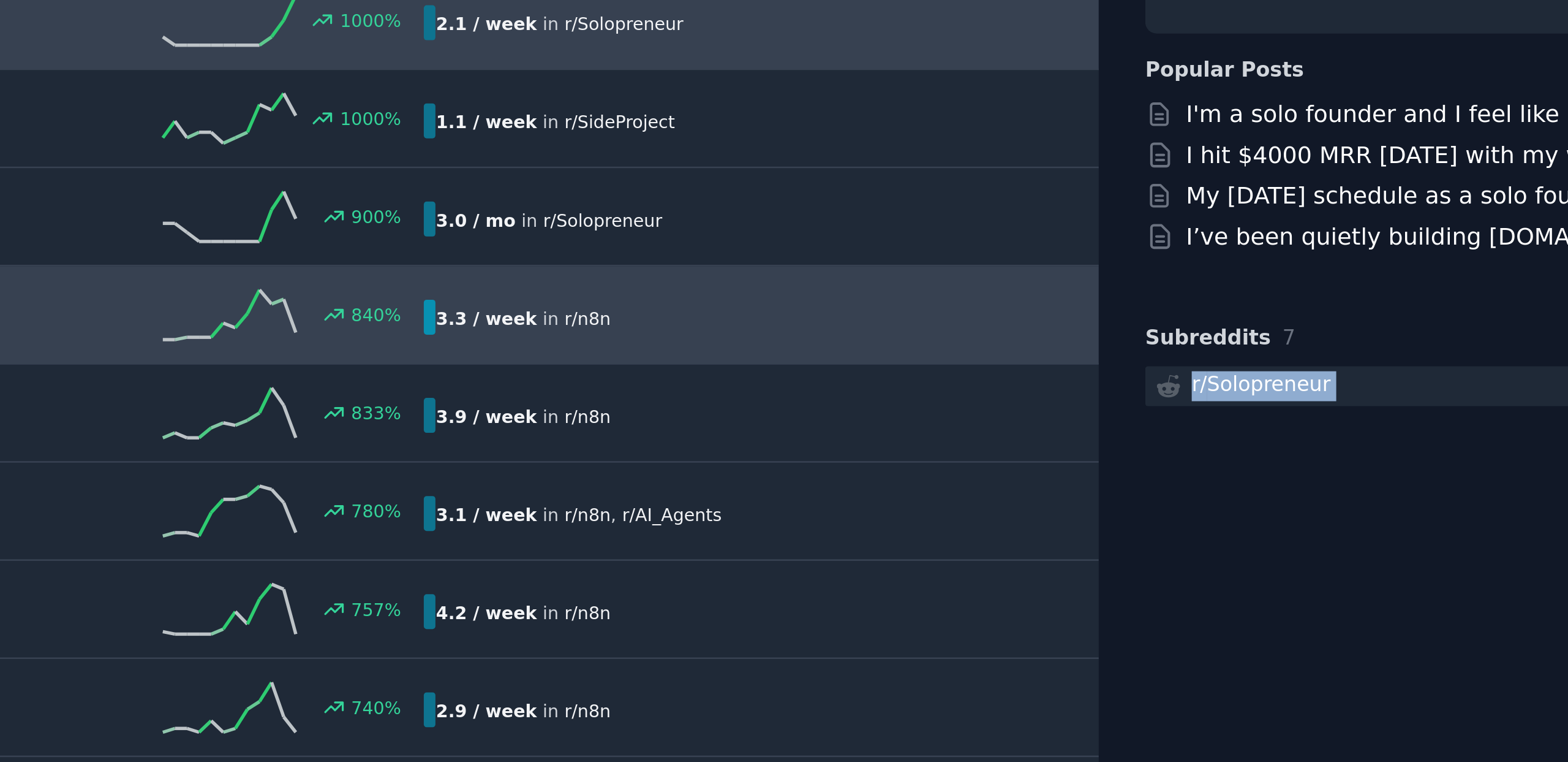
click at [608, 202] on span "r/ n8n" at bounding box center [609, 200] width 17 height 8
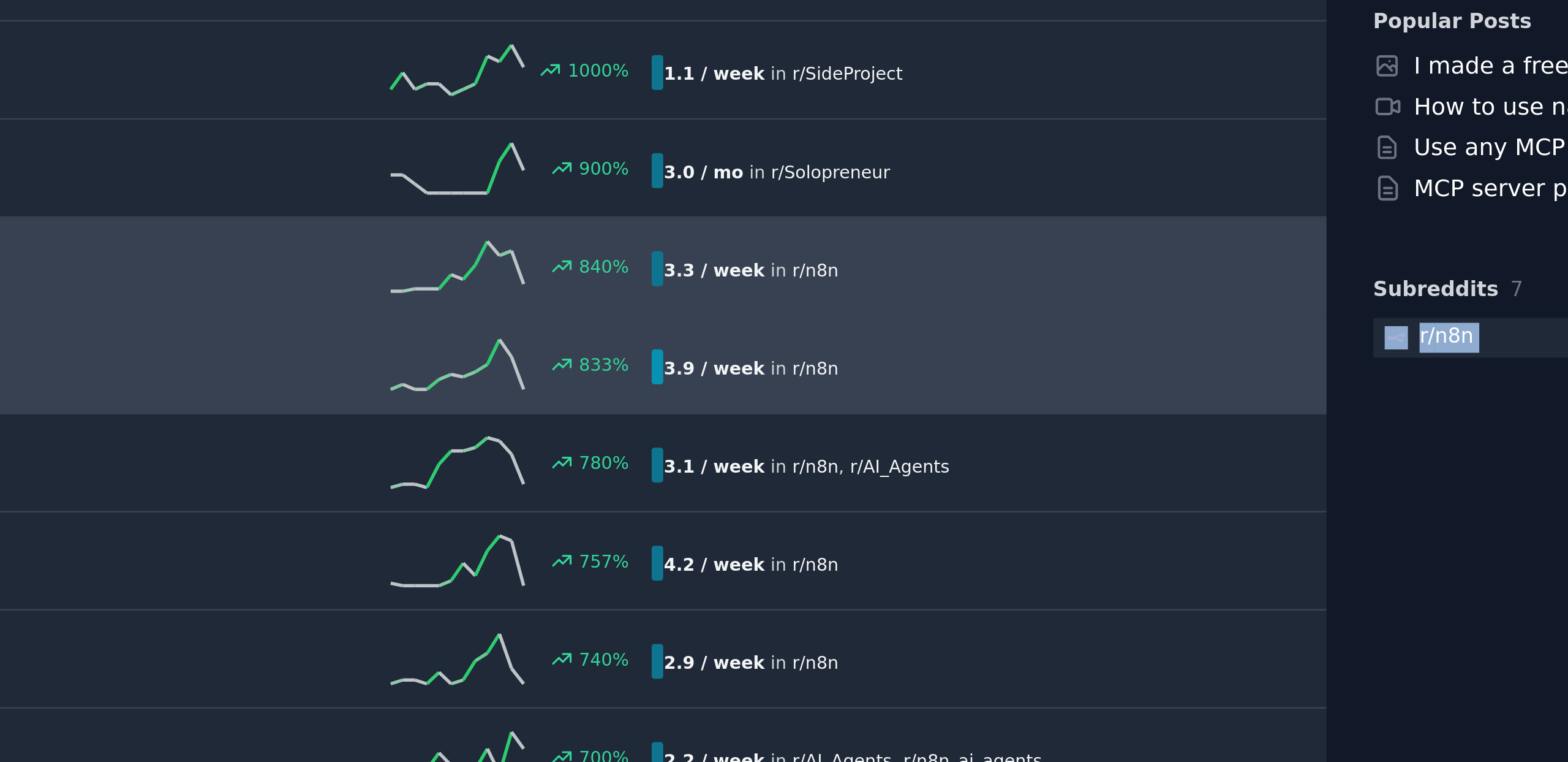
scroll to position [165, 0]
